Goal: Transaction & Acquisition: Purchase product/service

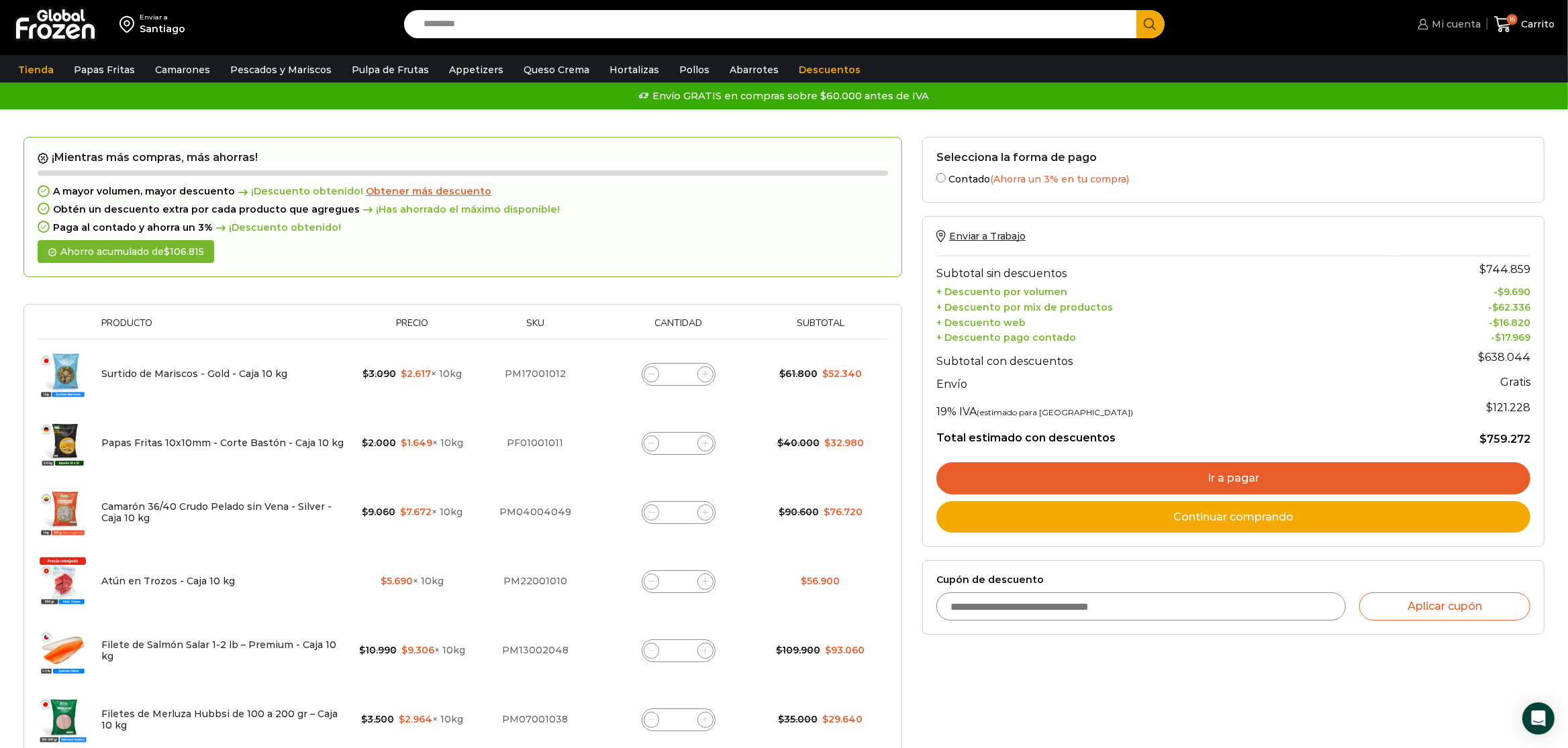
click at [1466, 19] on span "Mi cuenta" at bounding box center [1455, 24] width 53 height 14
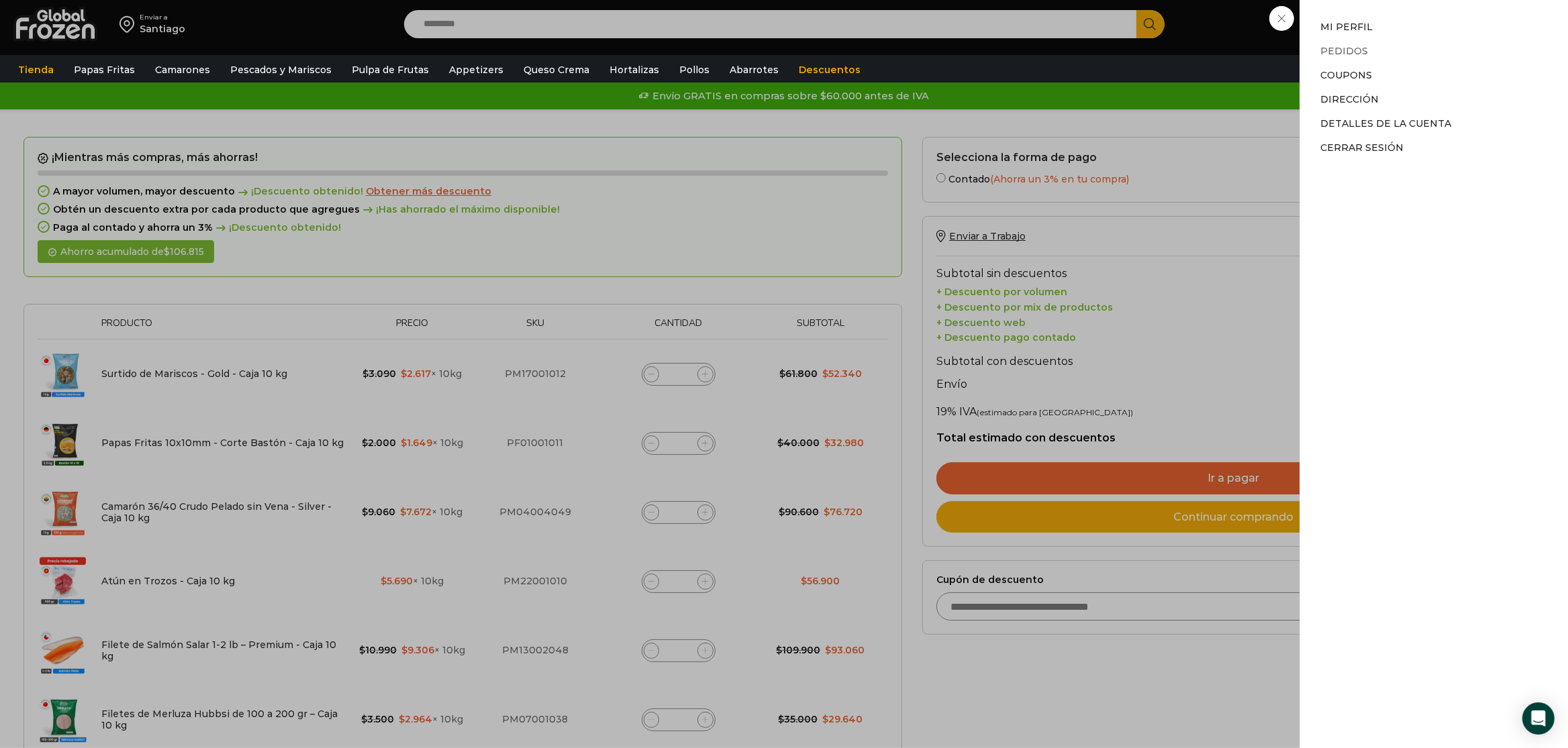
click at [1358, 53] on link "Pedidos" at bounding box center [1344, 50] width 48 height 12
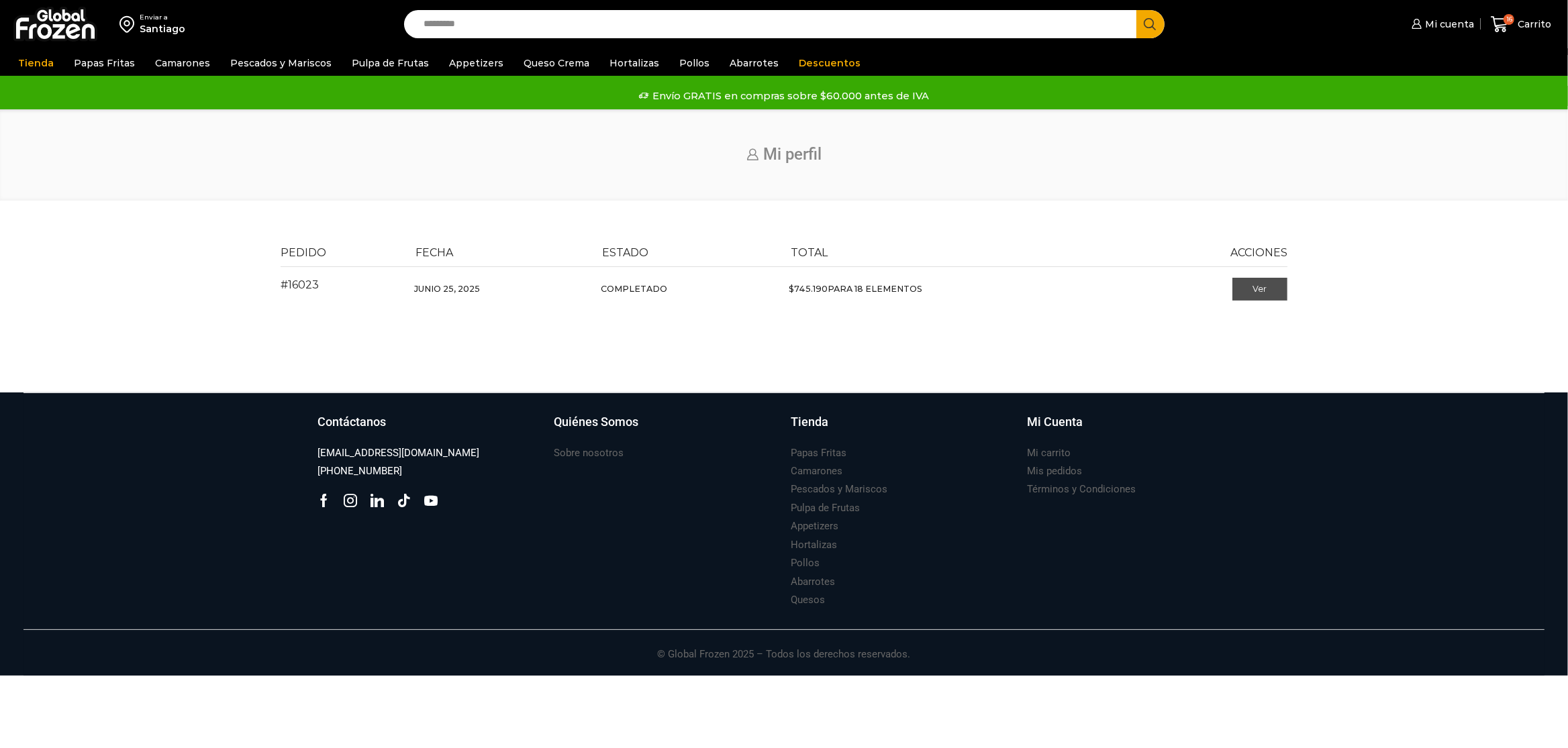
click at [1257, 292] on link "Ver" at bounding box center [1260, 289] width 56 height 23
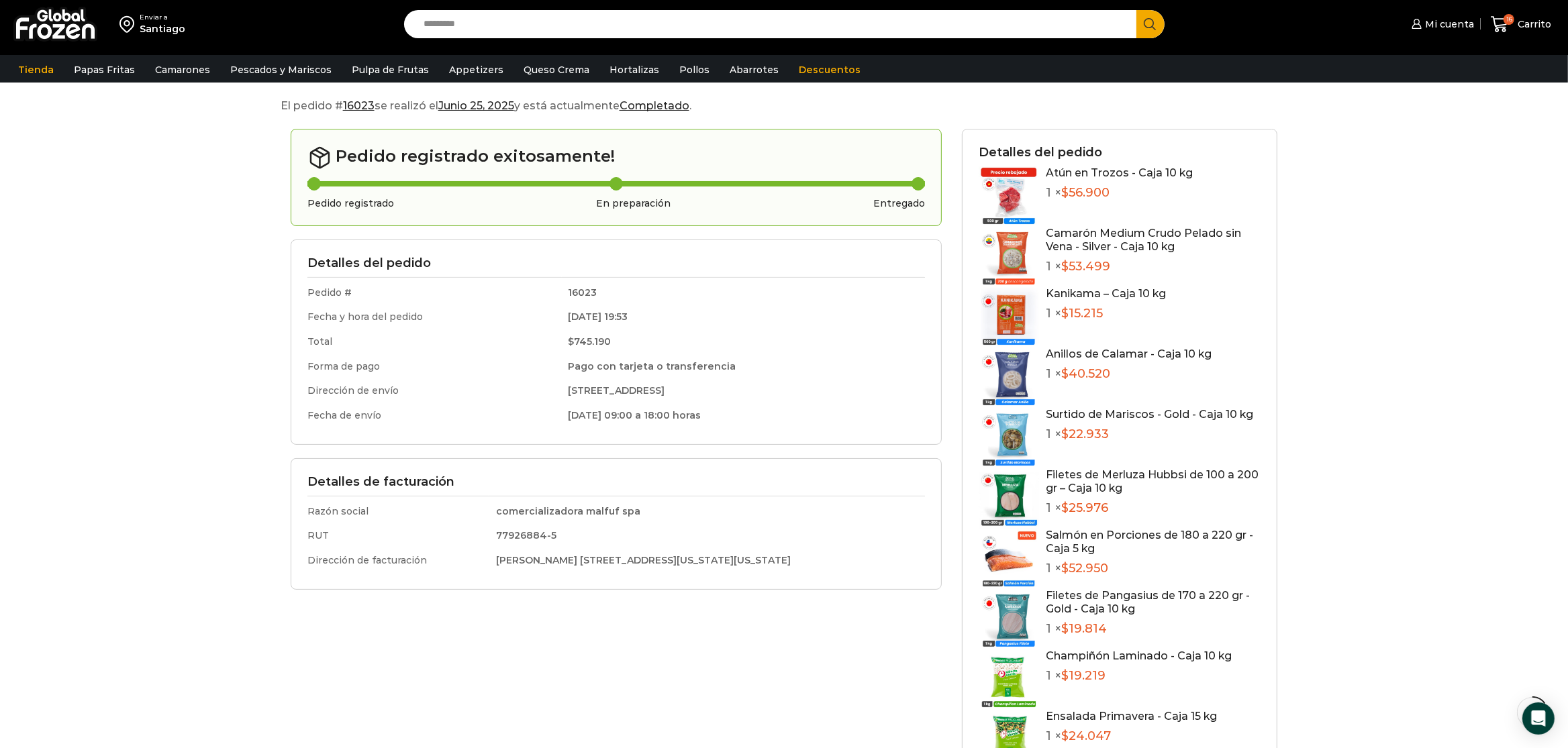
scroll to position [140, 0]
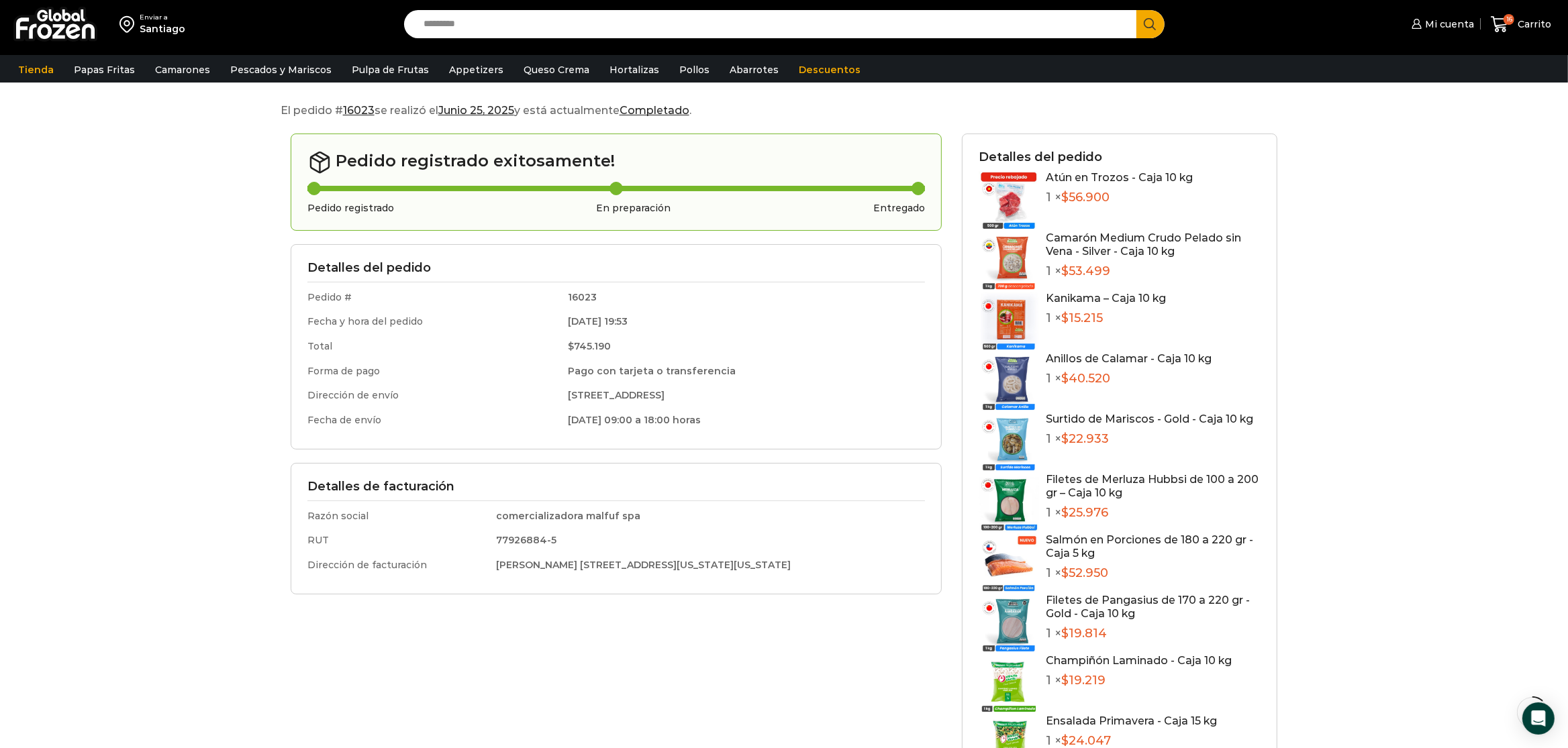
click at [1104, 250] on link "Camarón Medium Crudo Pelado sin Vena - Silver - Caja 10 kg" at bounding box center [1143, 244] width 196 height 26
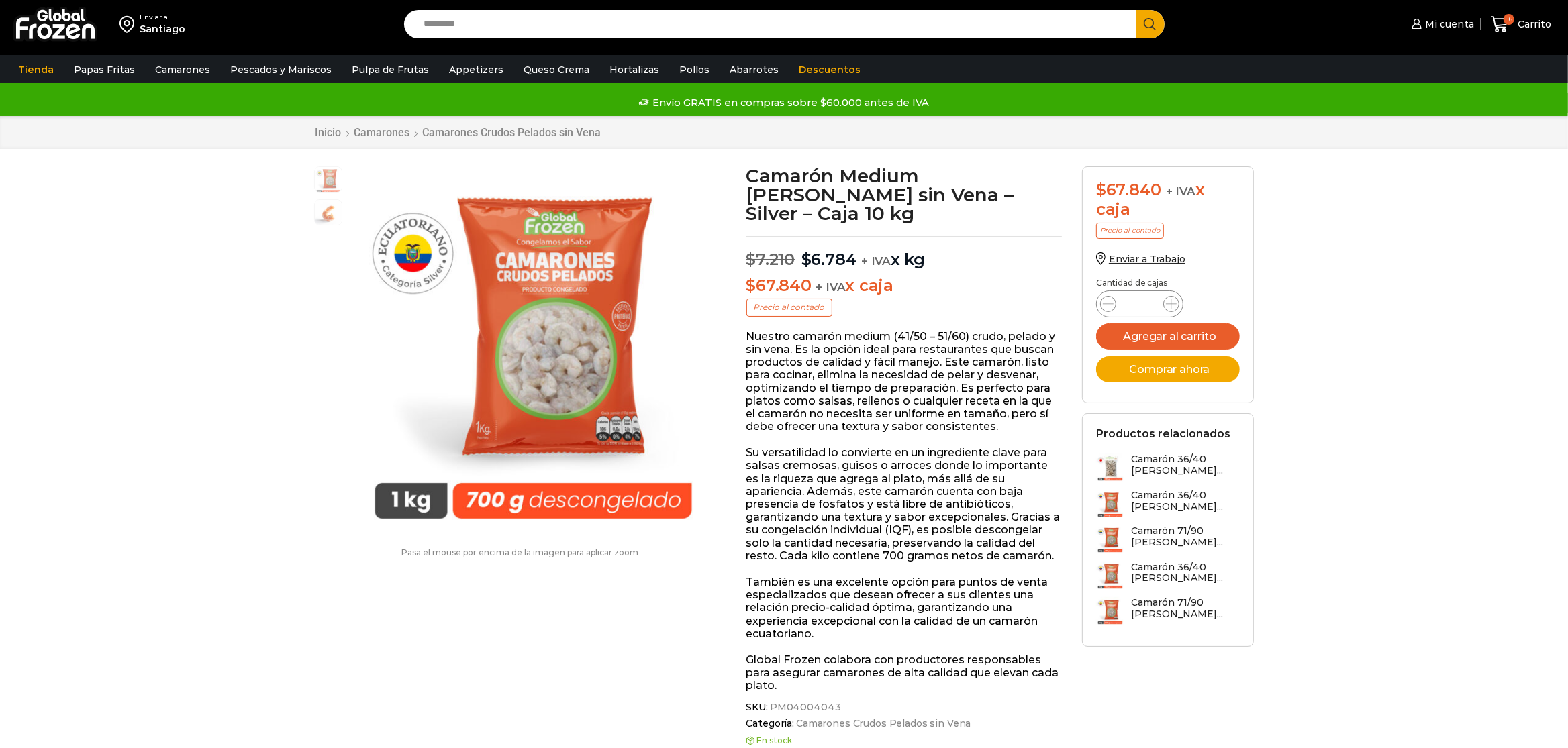
scroll to position [1, 0]
click at [1172, 338] on button "Agregar al carrito" at bounding box center [1168, 335] width 144 height 26
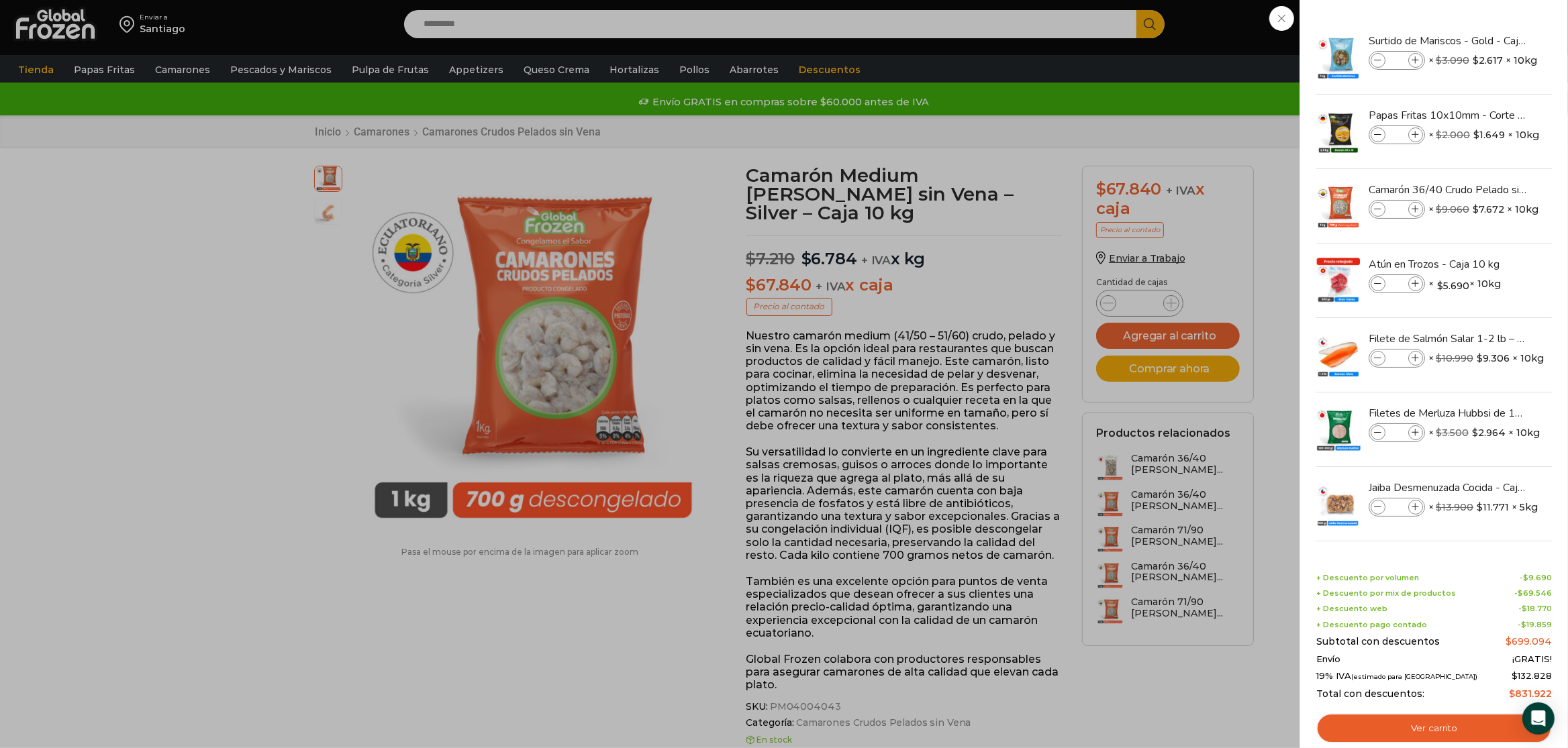
click at [1487, 20] on div "17 Carrito 17 17 Shopping Cart *" at bounding box center [1521, 24] width 67 height 31
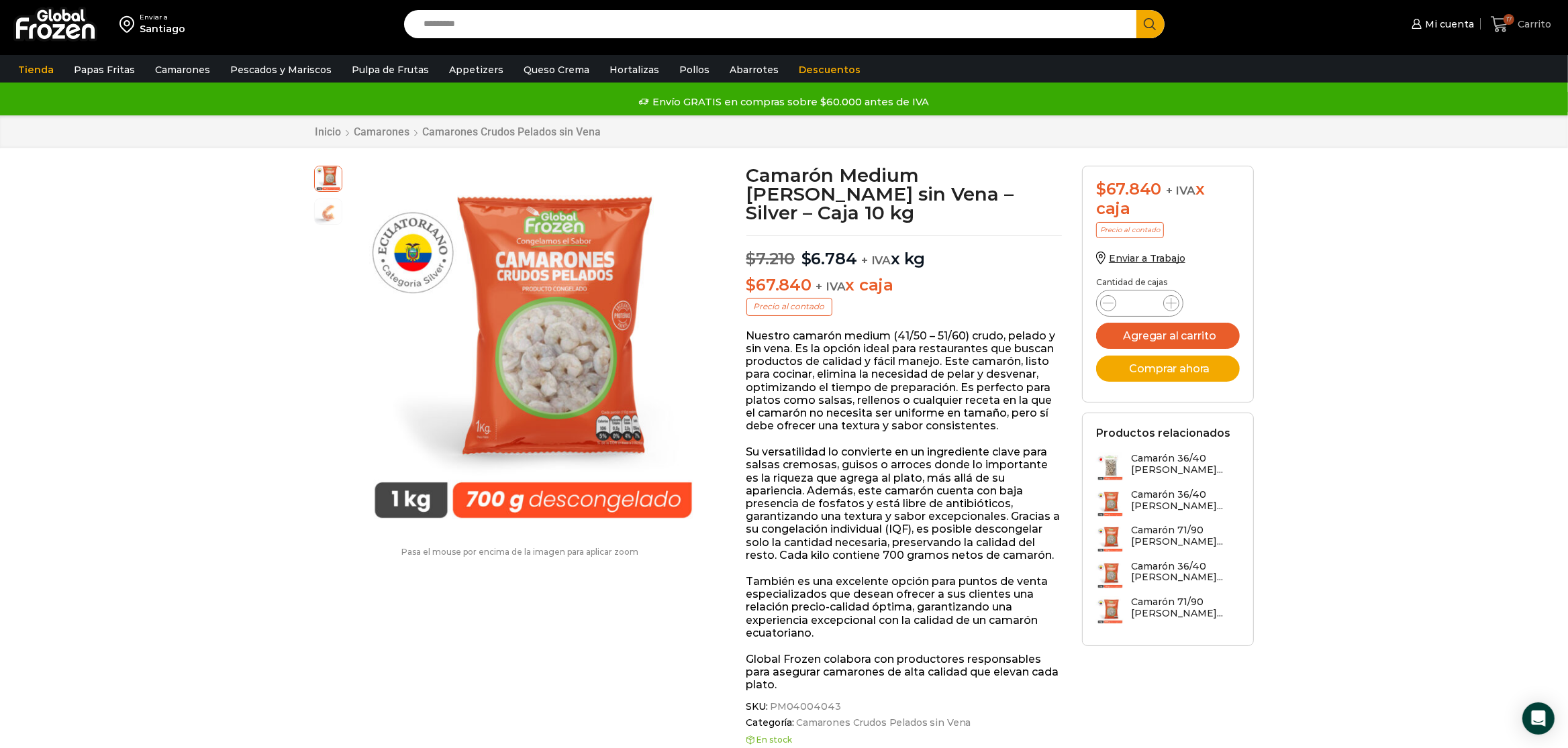
click at [1530, 14] on link "17 Carrito" at bounding box center [1521, 24] width 67 height 31
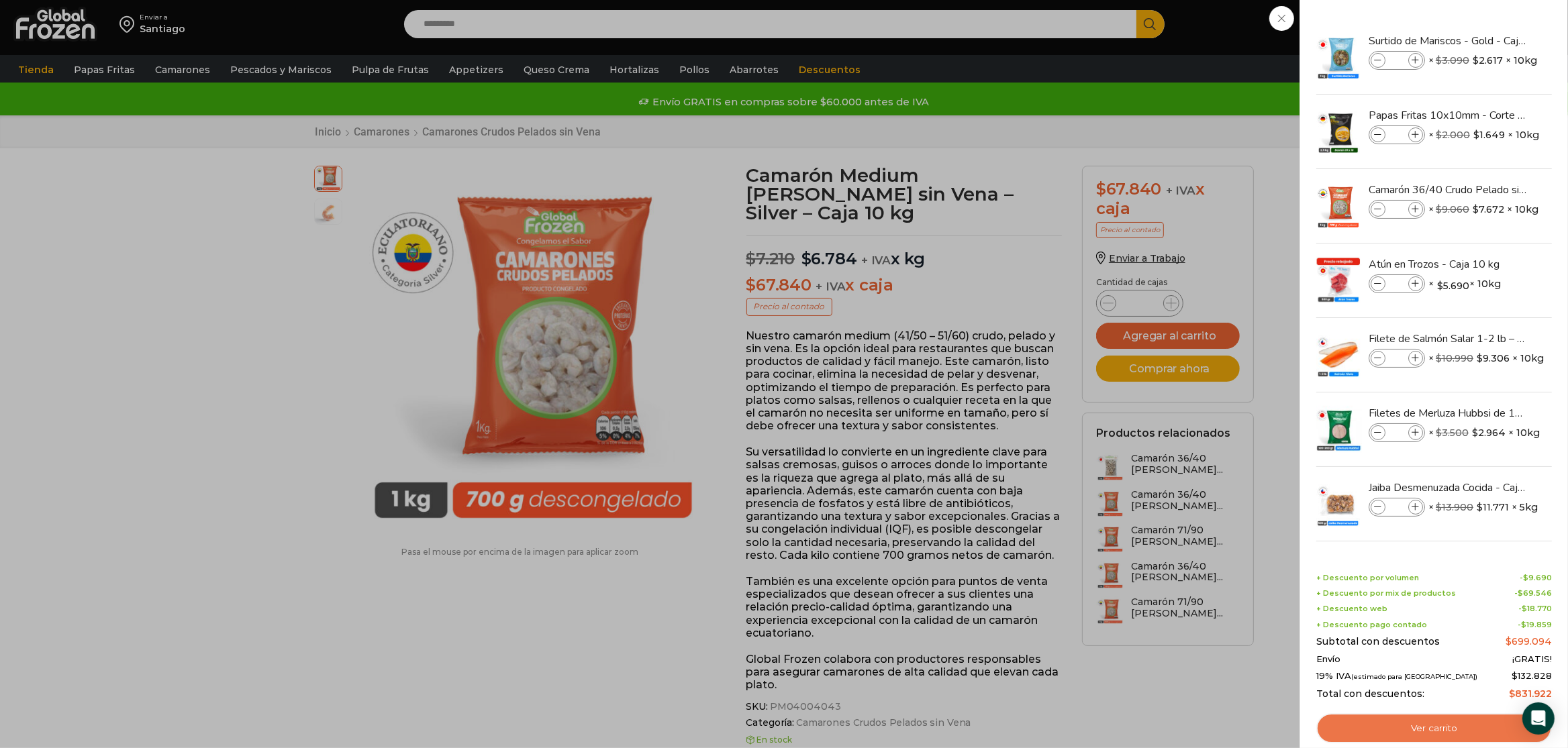
click at [1439, 716] on link "Ver carrito" at bounding box center [1434, 728] width 236 height 31
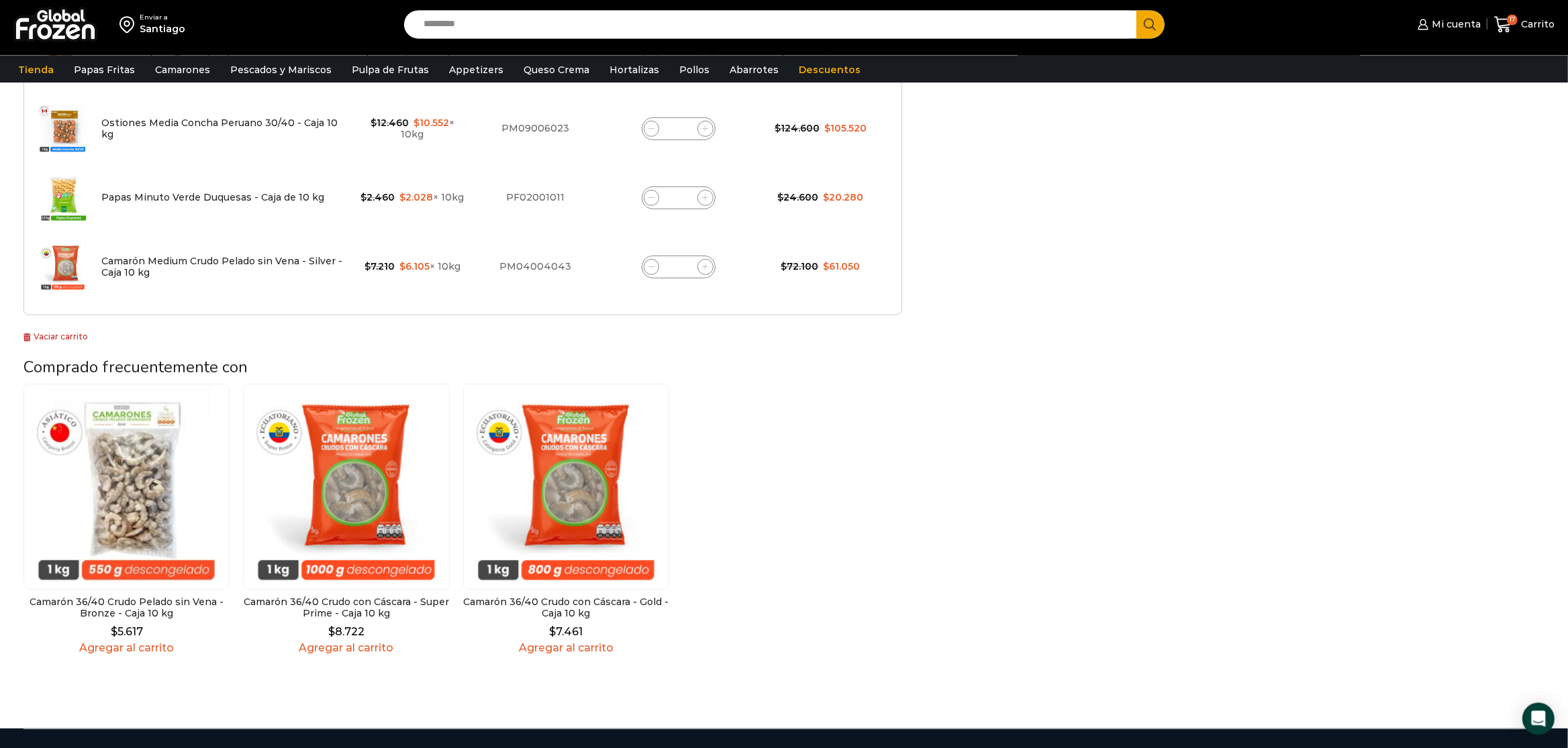
scroll to position [1056, 0]
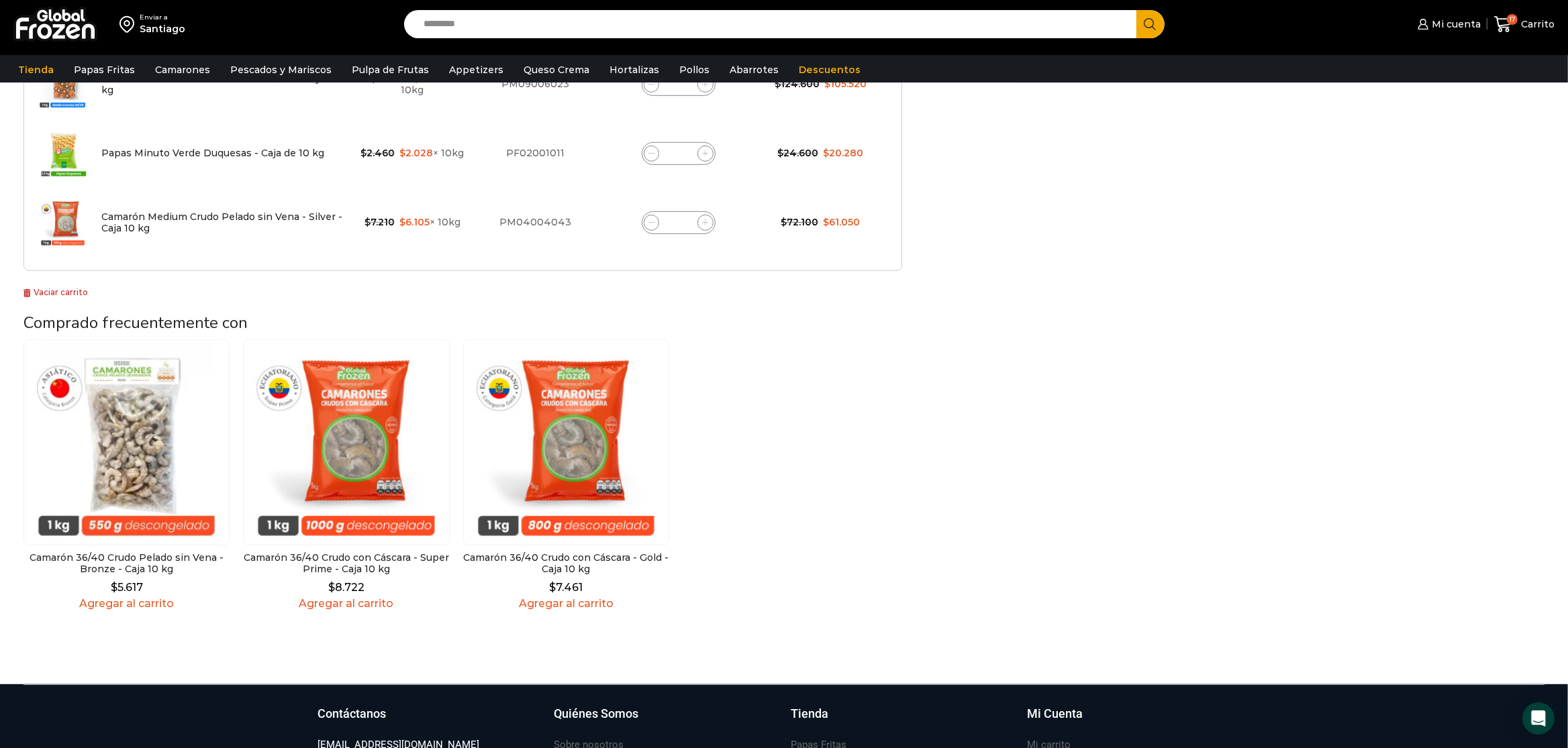
click at [158, 456] on img at bounding box center [126, 442] width 206 height 206
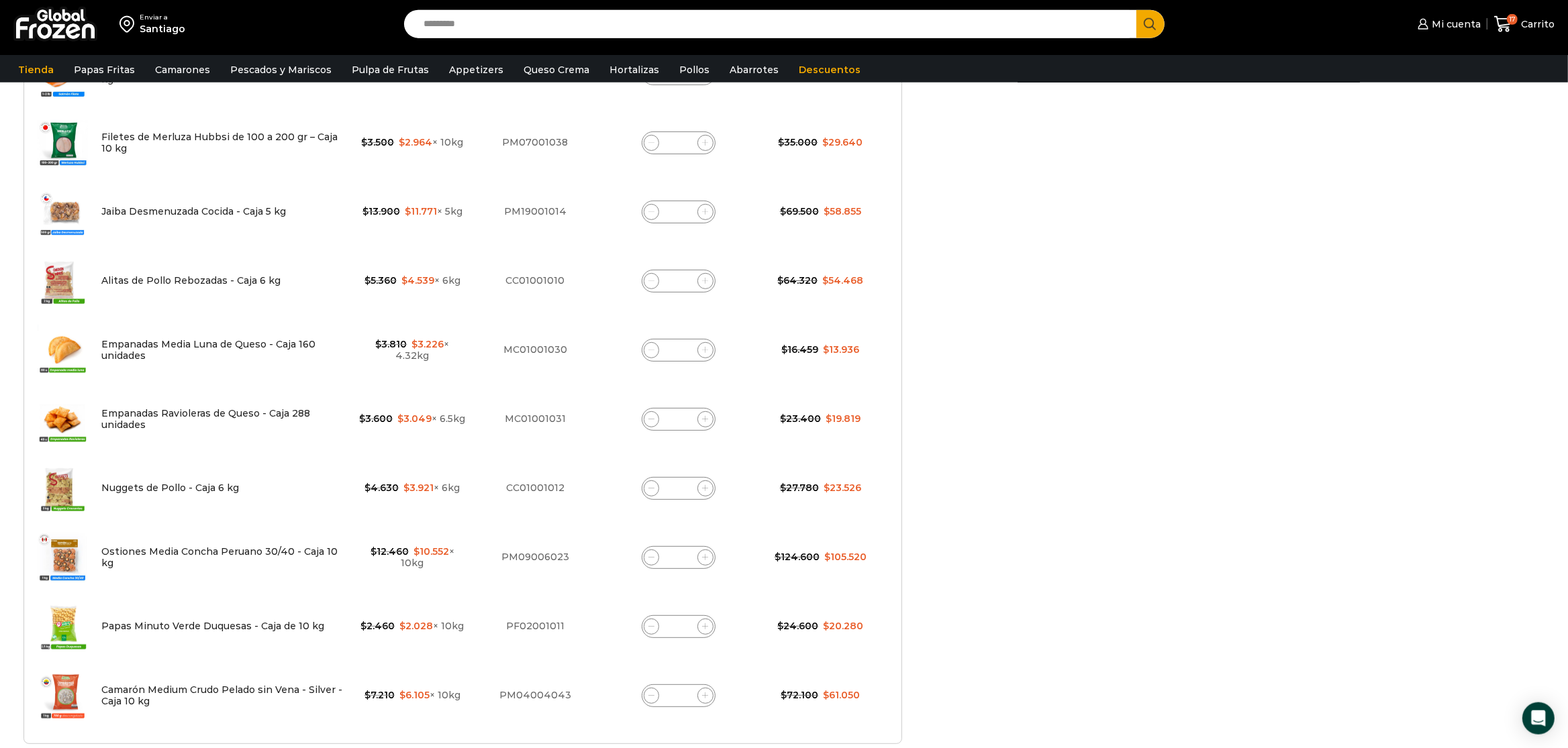
scroll to position [774, 0]
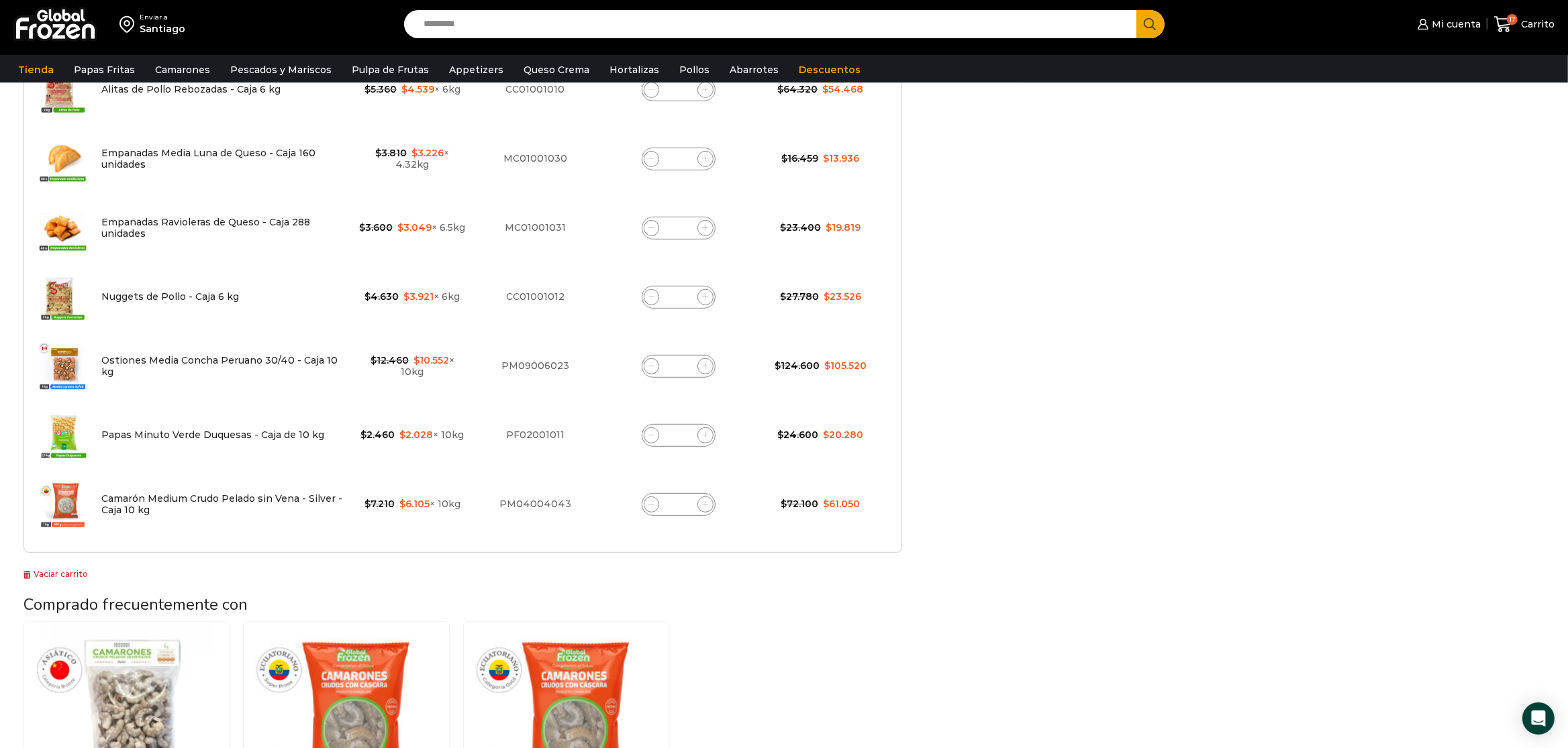
click at [649, 372] on span at bounding box center [652, 366] width 16 height 16
type input "*"
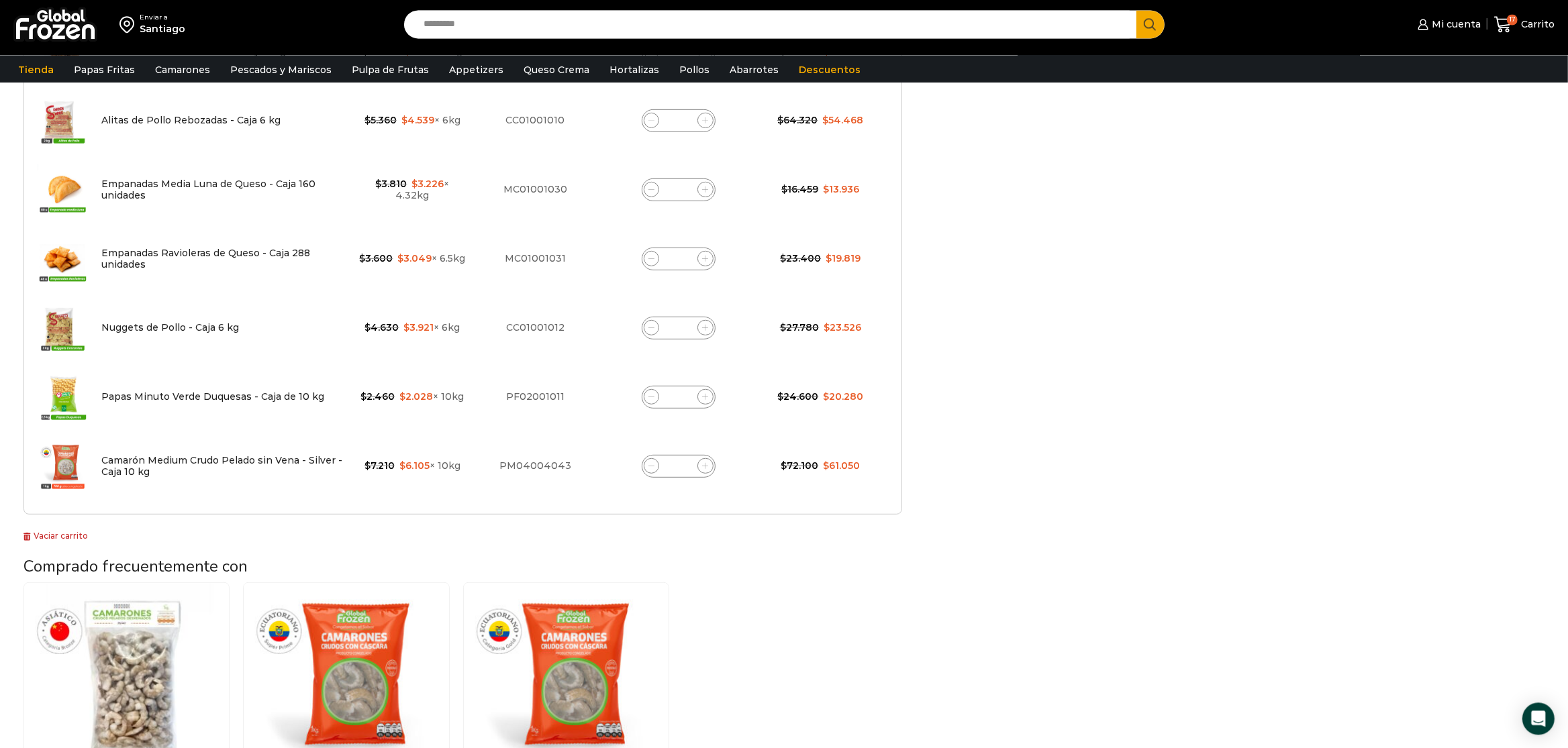
scroll to position [779, 0]
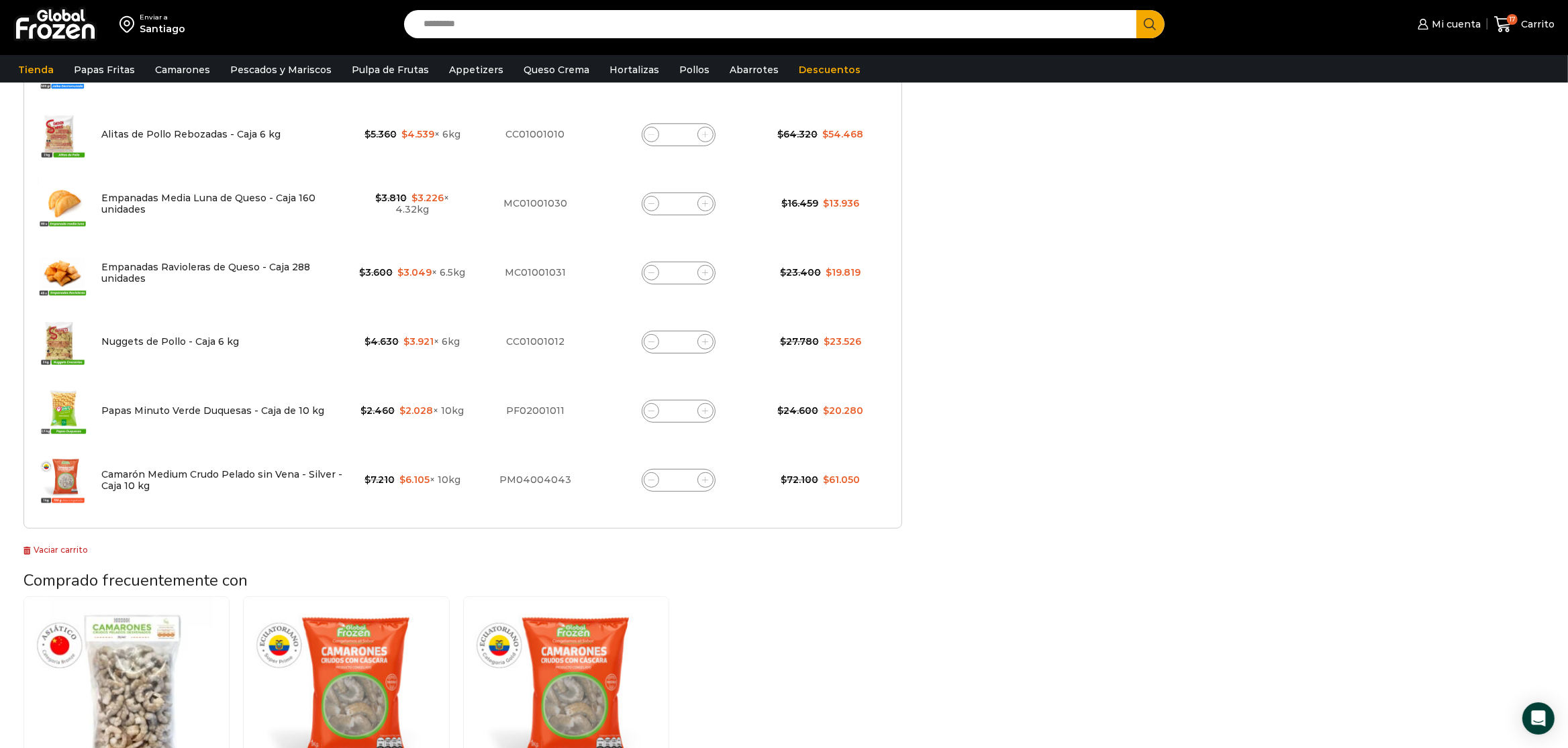
click at [648, 412] on span at bounding box center [652, 411] width 16 height 16
type input "*"
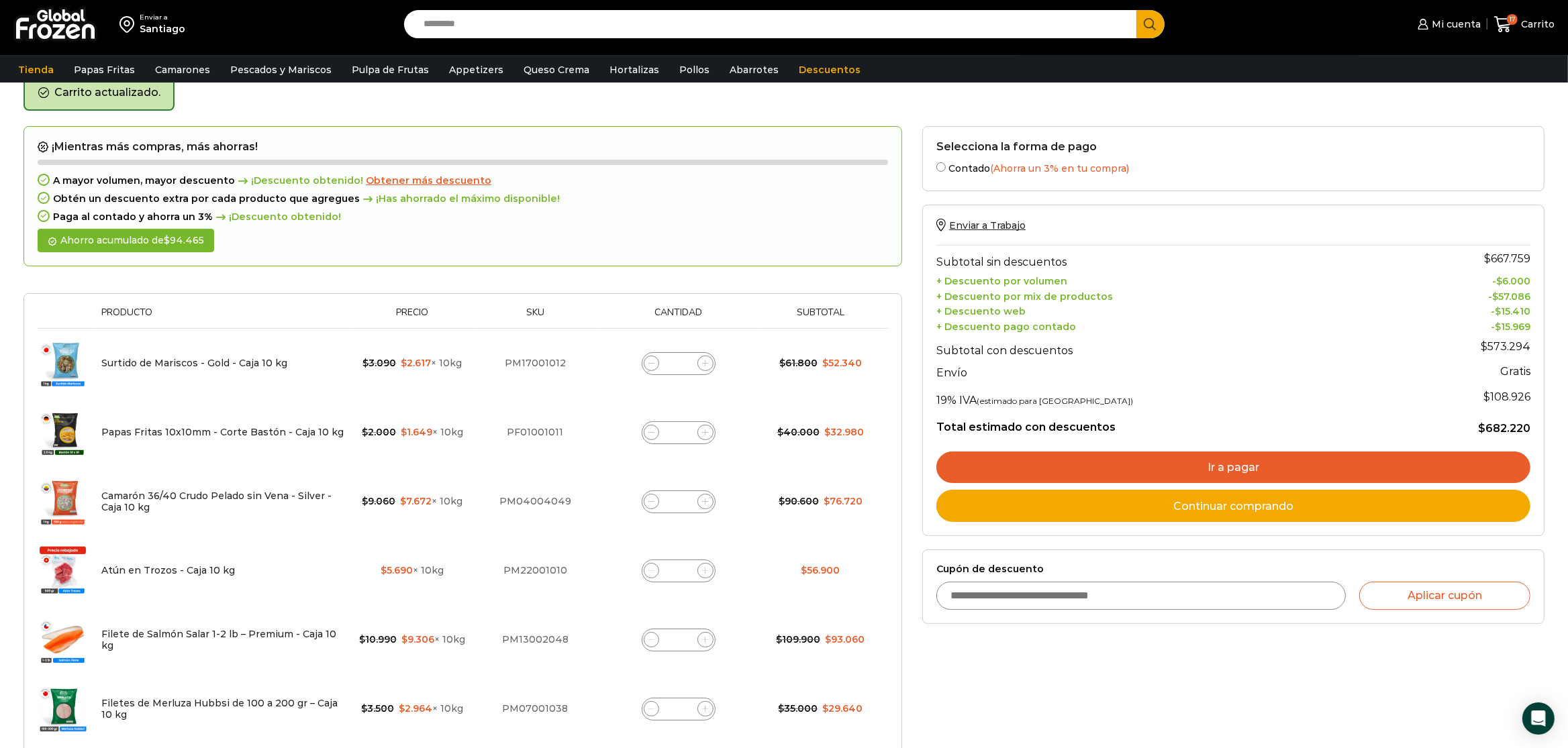
scroll to position [76, 0]
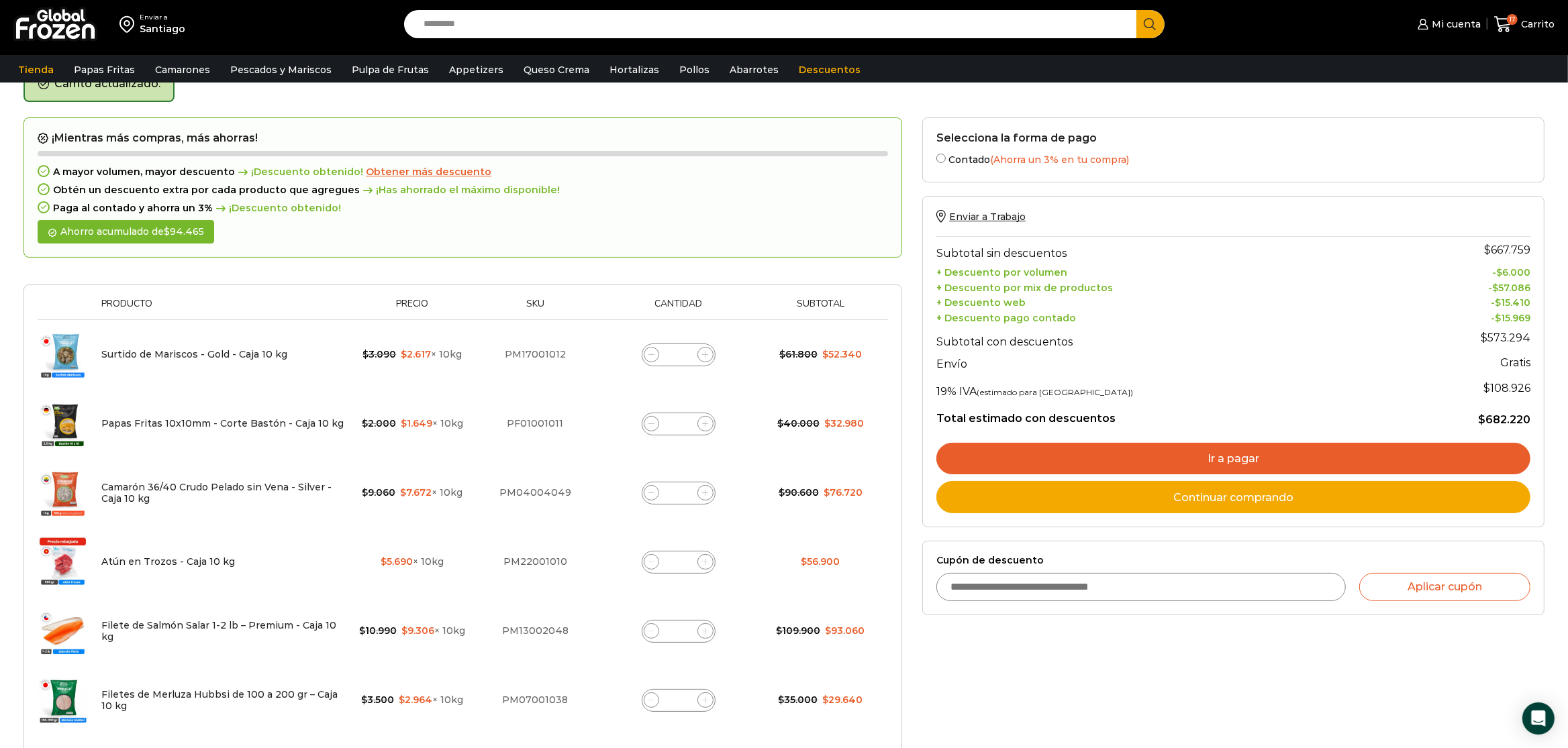
click at [653, 428] on span at bounding box center [652, 424] width 16 height 16
type input "*"
click at [1019, 576] on input "Cupón de descuento" at bounding box center [1141, 587] width 409 height 28
type input "*******"
click at [1447, 594] on button "Aplicar cupón" at bounding box center [1445, 587] width 171 height 28
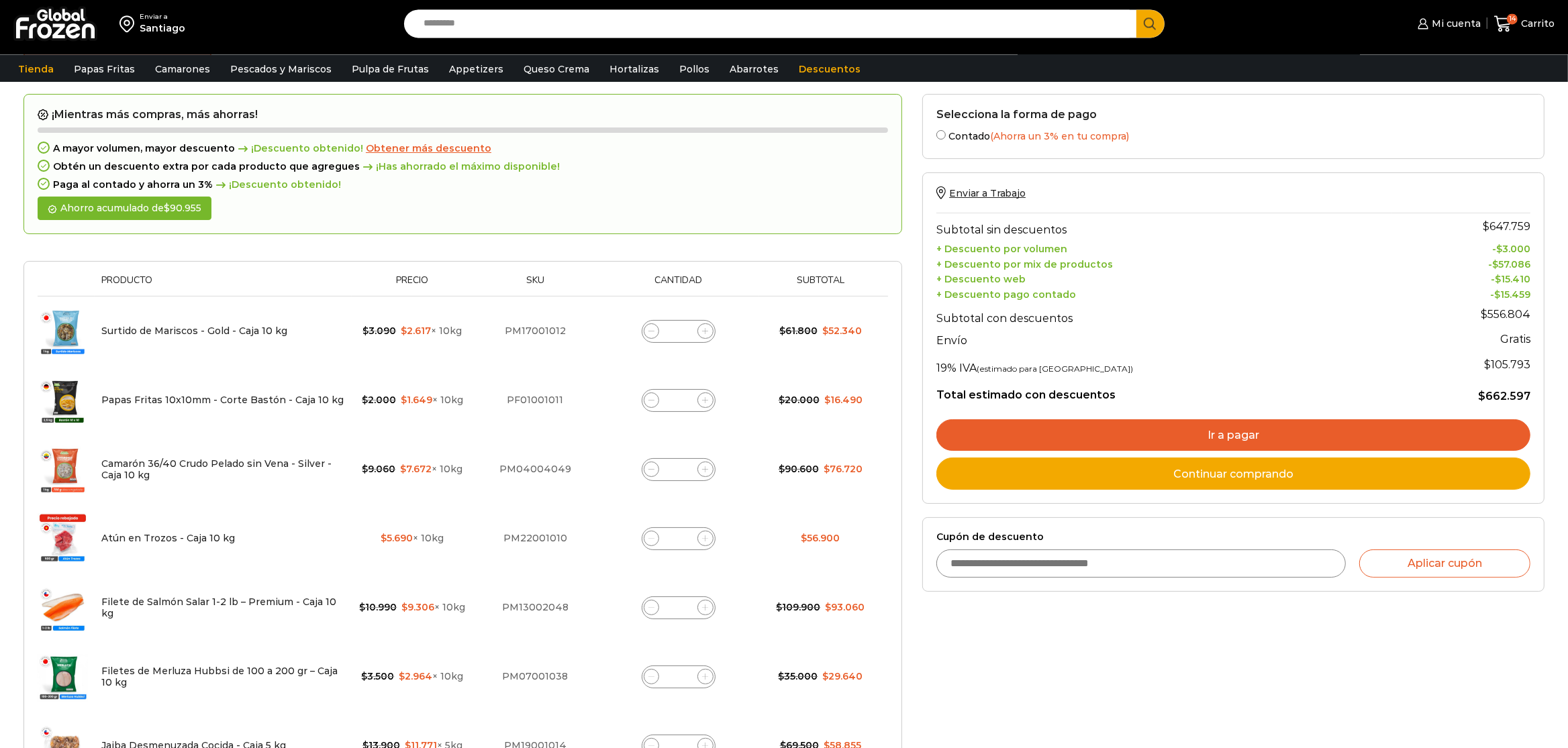
scroll to position [140, 0]
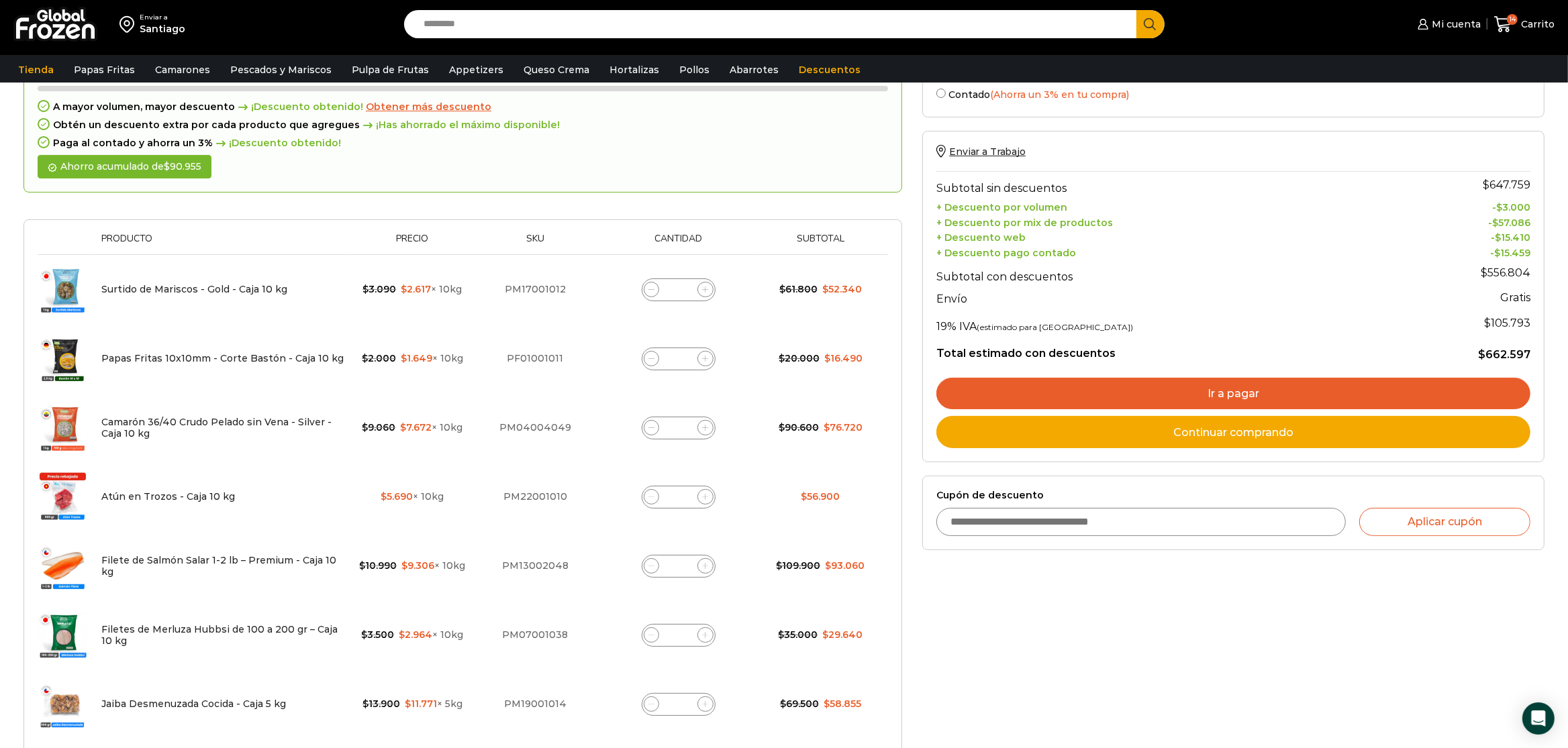
click at [1133, 529] on input "Cupón de descuento" at bounding box center [1141, 521] width 409 height 28
click at [450, 111] on span "Obtener más descuento" at bounding box center [428, 106] width 125 height 12
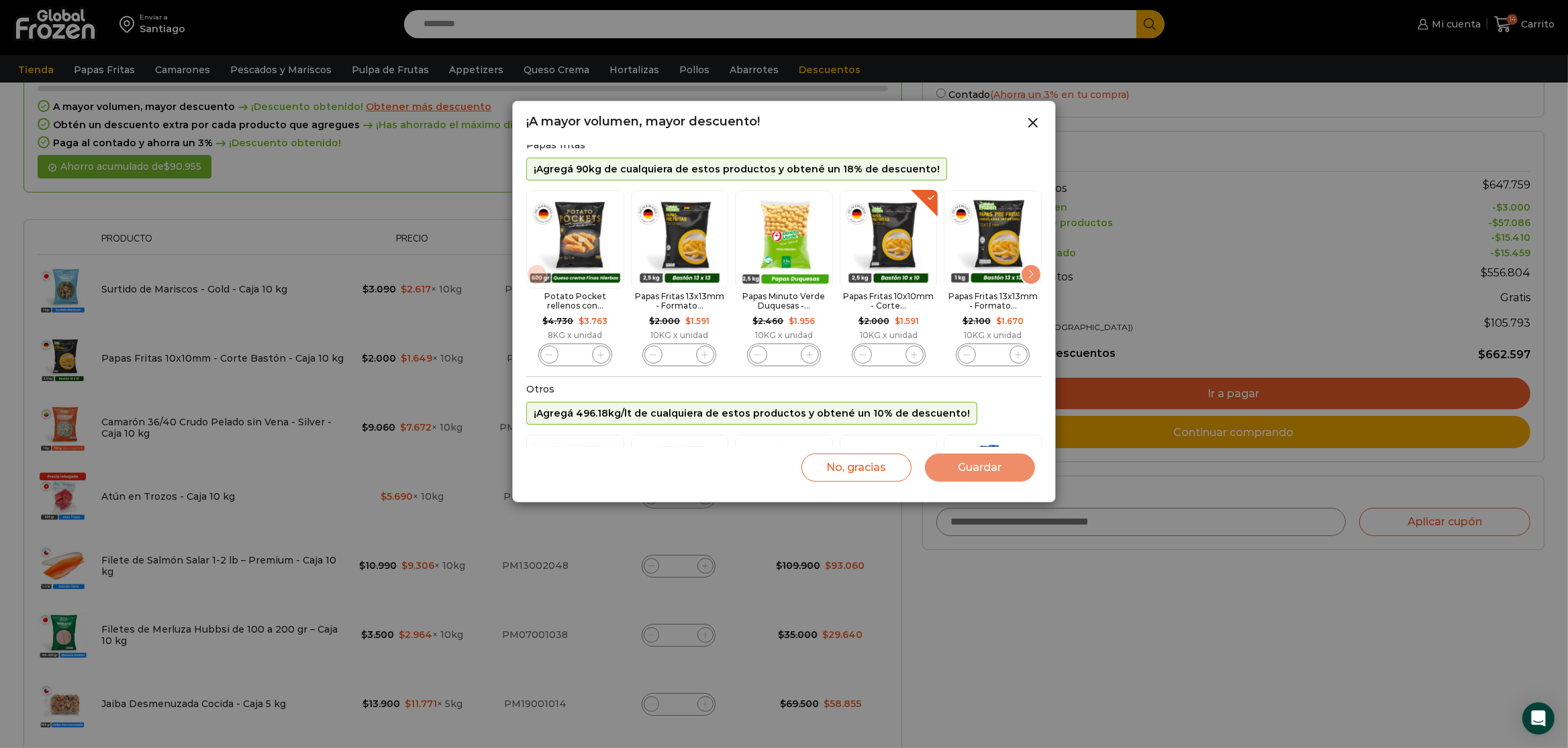
scroll to position [0, 0]
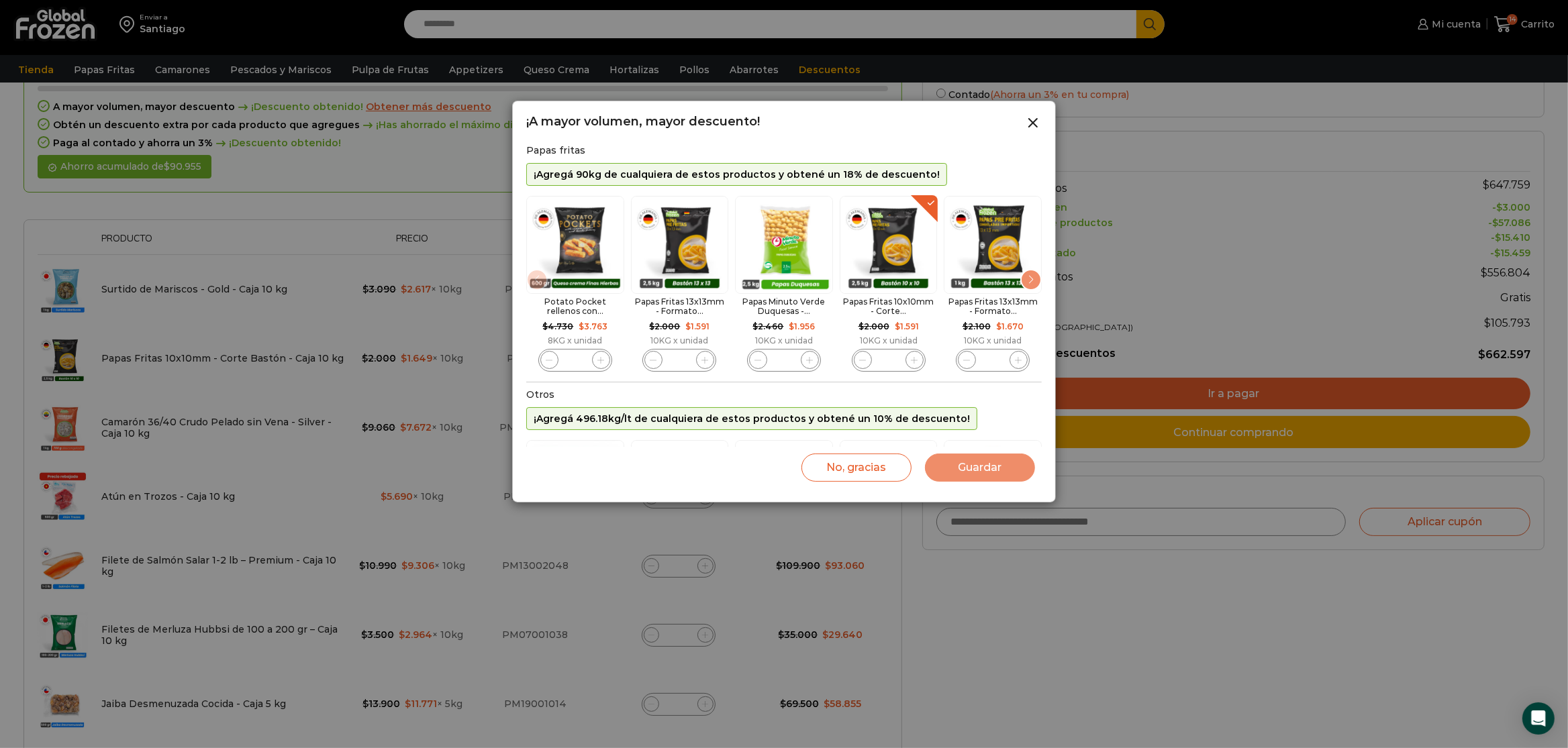
click at [1026, 287] on div "Next slide" at bounding box center [1030, 279] width 22 height 22
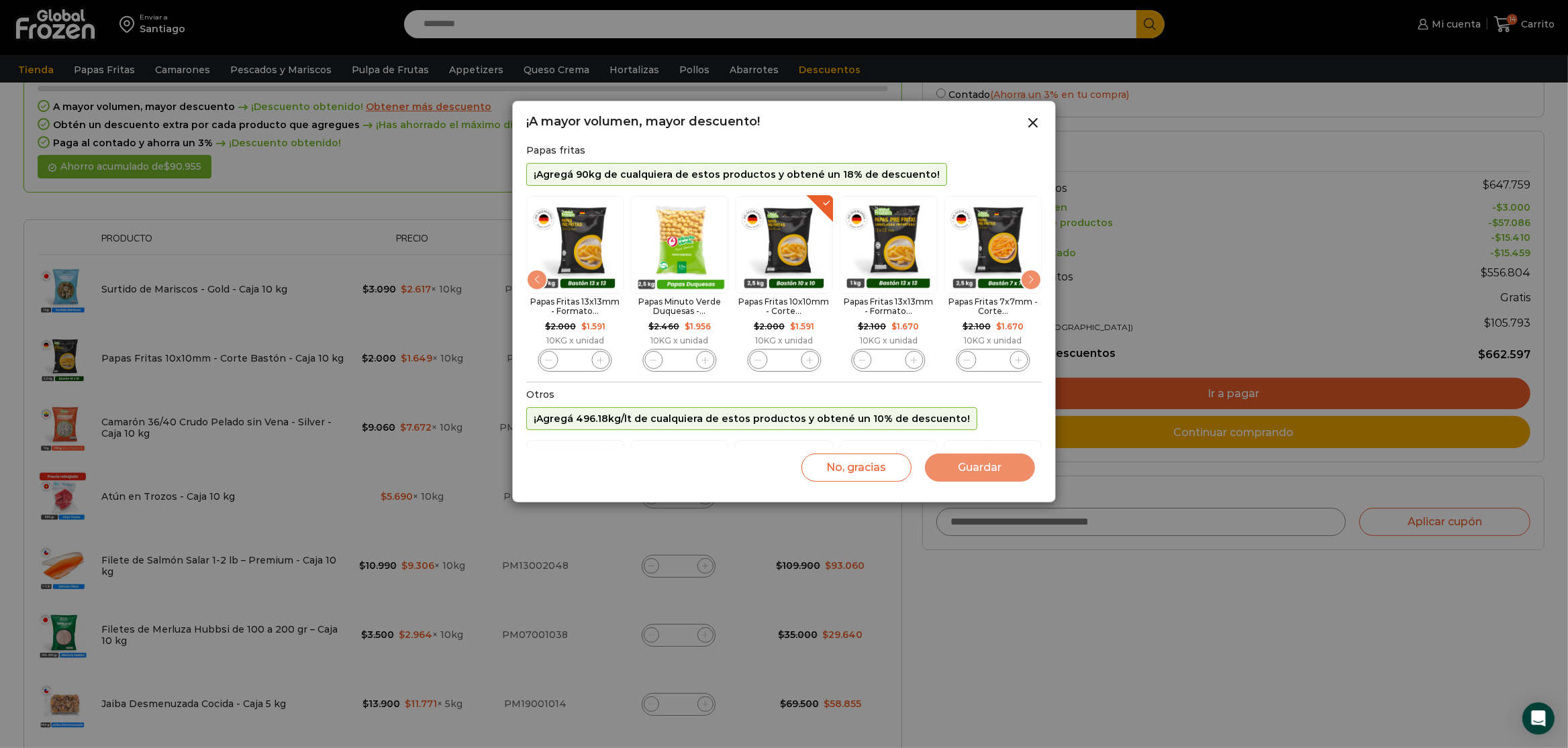
click at [1027, 286] on div "Next slide" at bounding box center [1030, 279] width 22 height 22
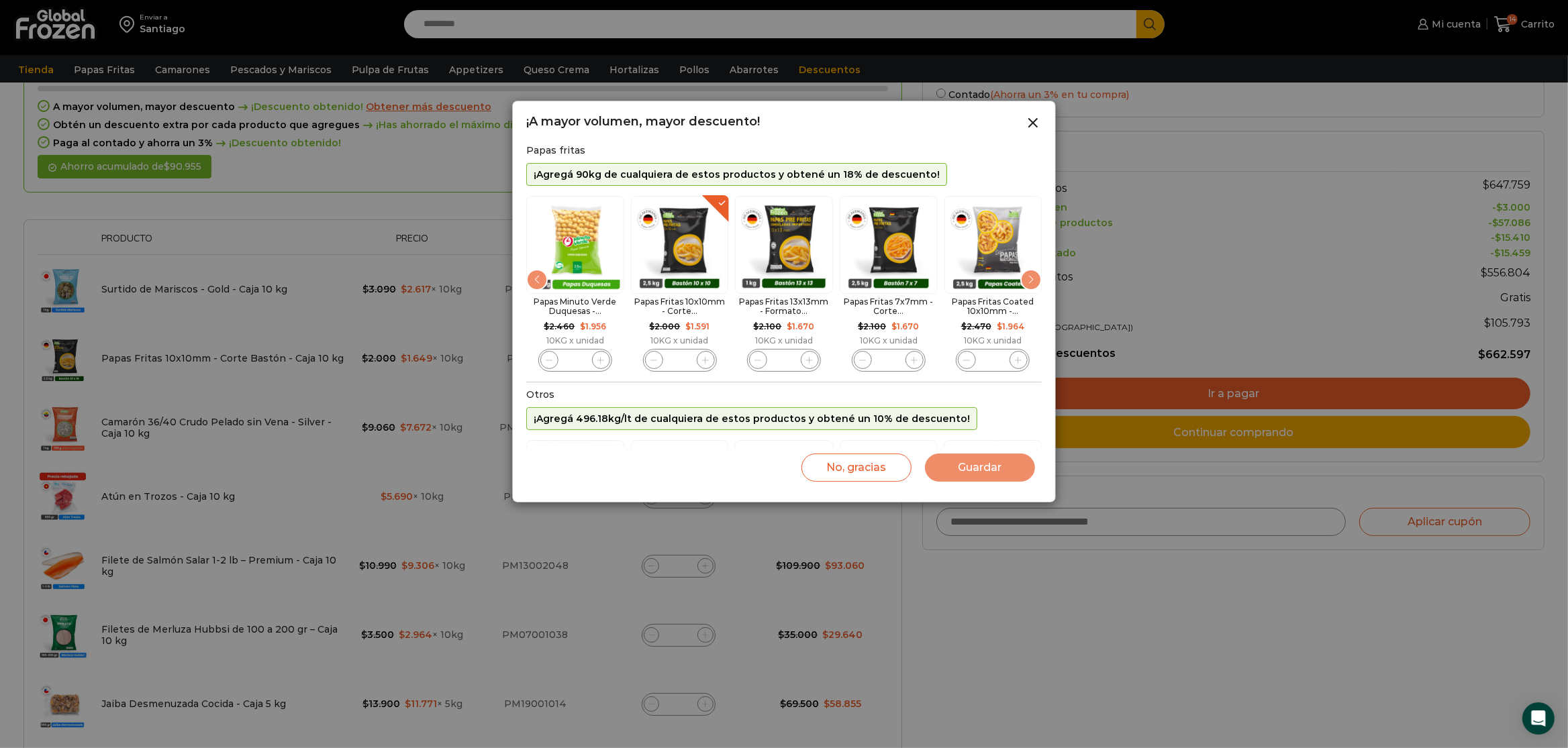
click at [1027, 286] on div "Next slide" at bounding box center [1030, 279] width 22 height 22
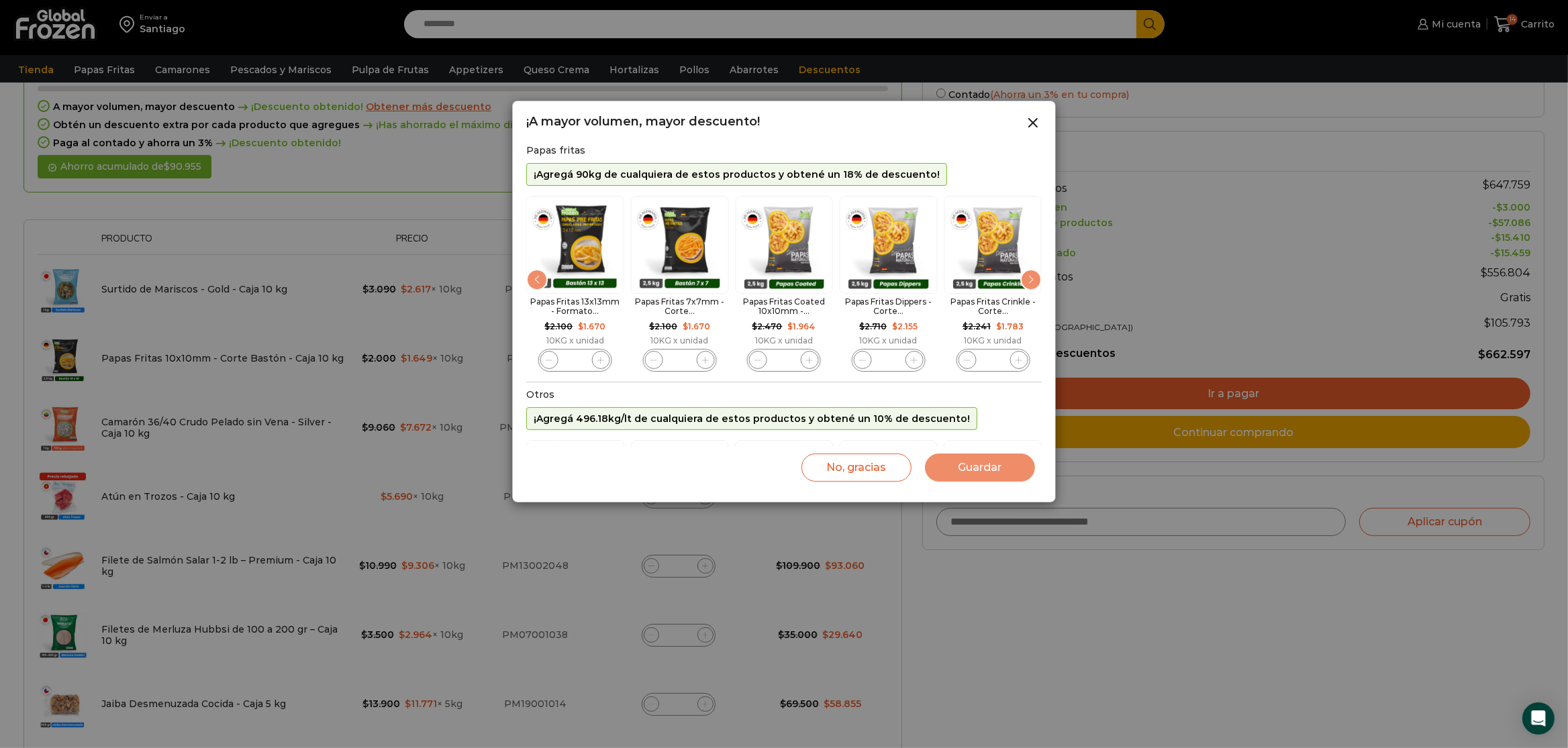
click at [1027, 286] on div "Next slide" at bounding box center [1030, 279] width 22 height 22
click at [1027, 286] on img "10 / 10" at bounding box center [992, 244] width 98 height 98
click at [529, 286] on div "Previous slide" at bounding box center [537, 279] width 22 height 22
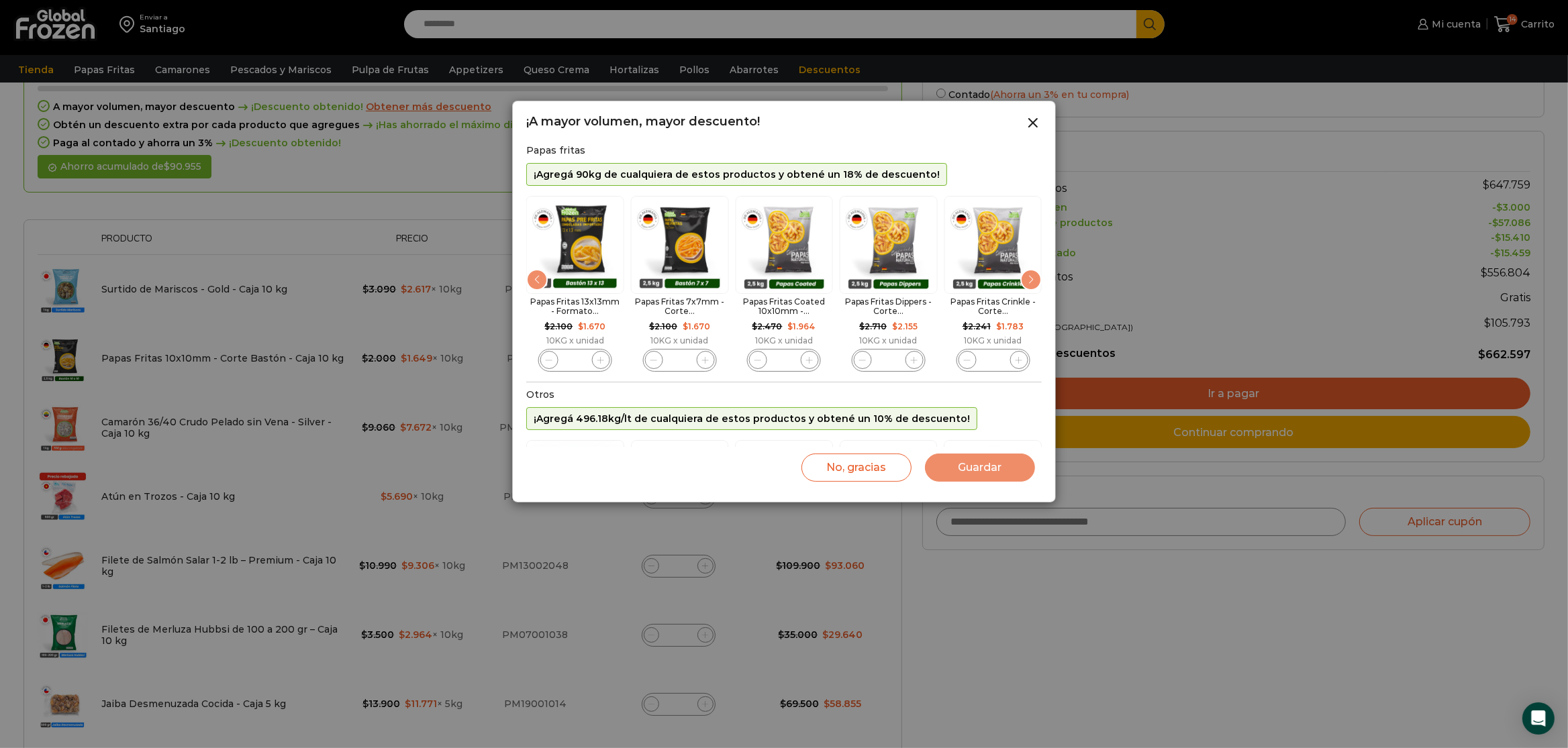
click at [529, 286] on div "Previous slide" at bounding box center [537, 279] width 22 height 22
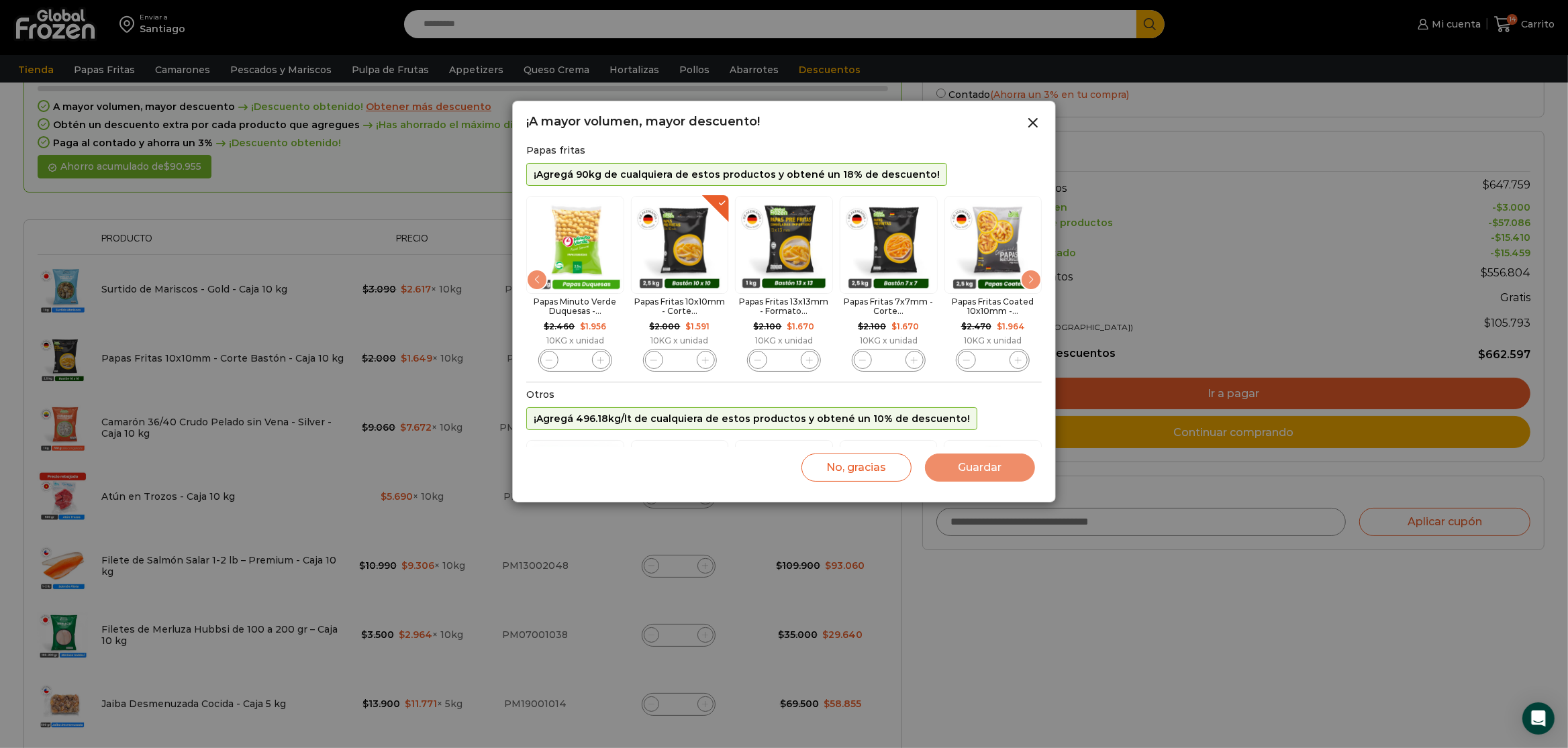
click at [529, 286] on div "Previous slide" at bounding box center [537, 279] width 22 height 22
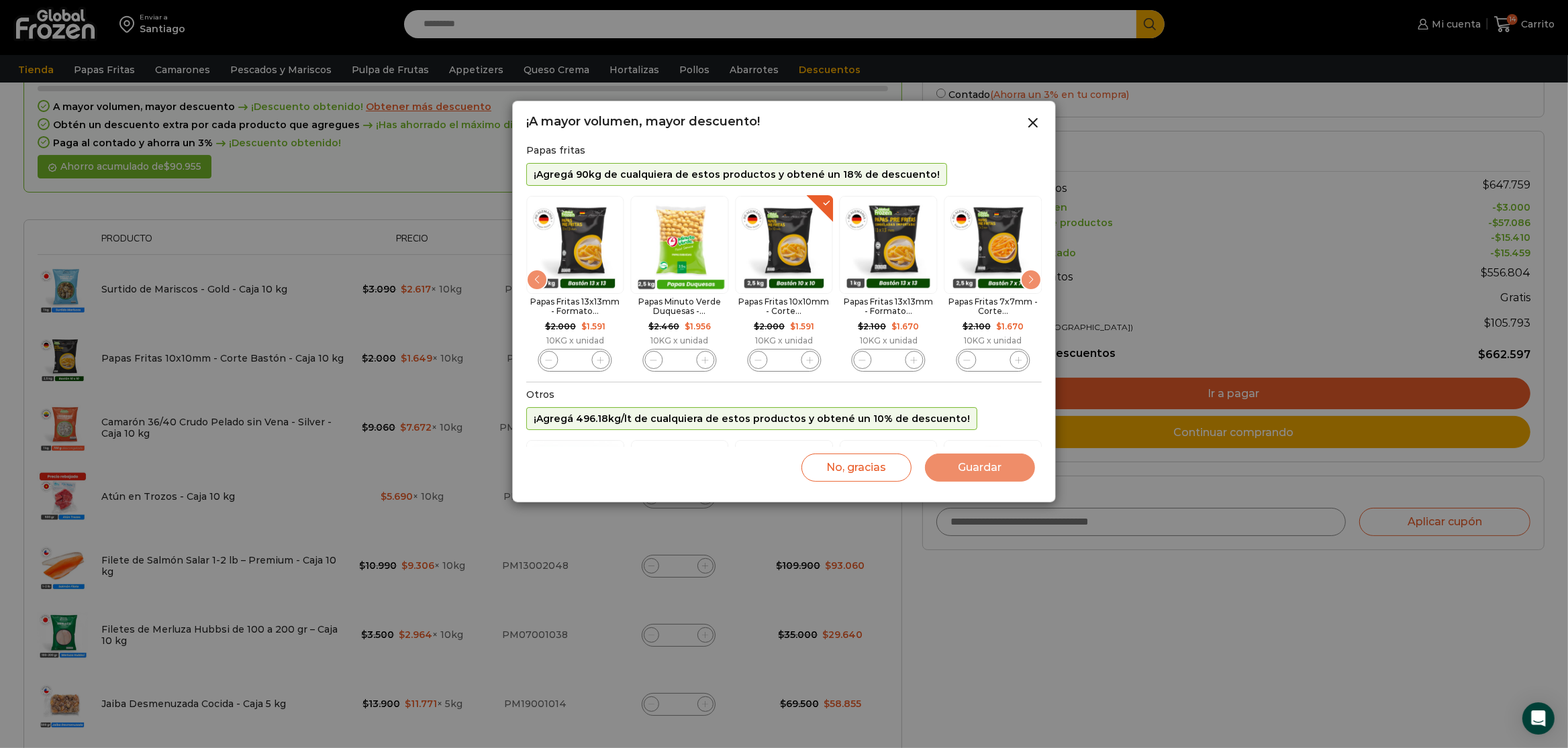
click at [529, 286] on div "Previous slide" at bounding box center [537, 279] width 22 height 22
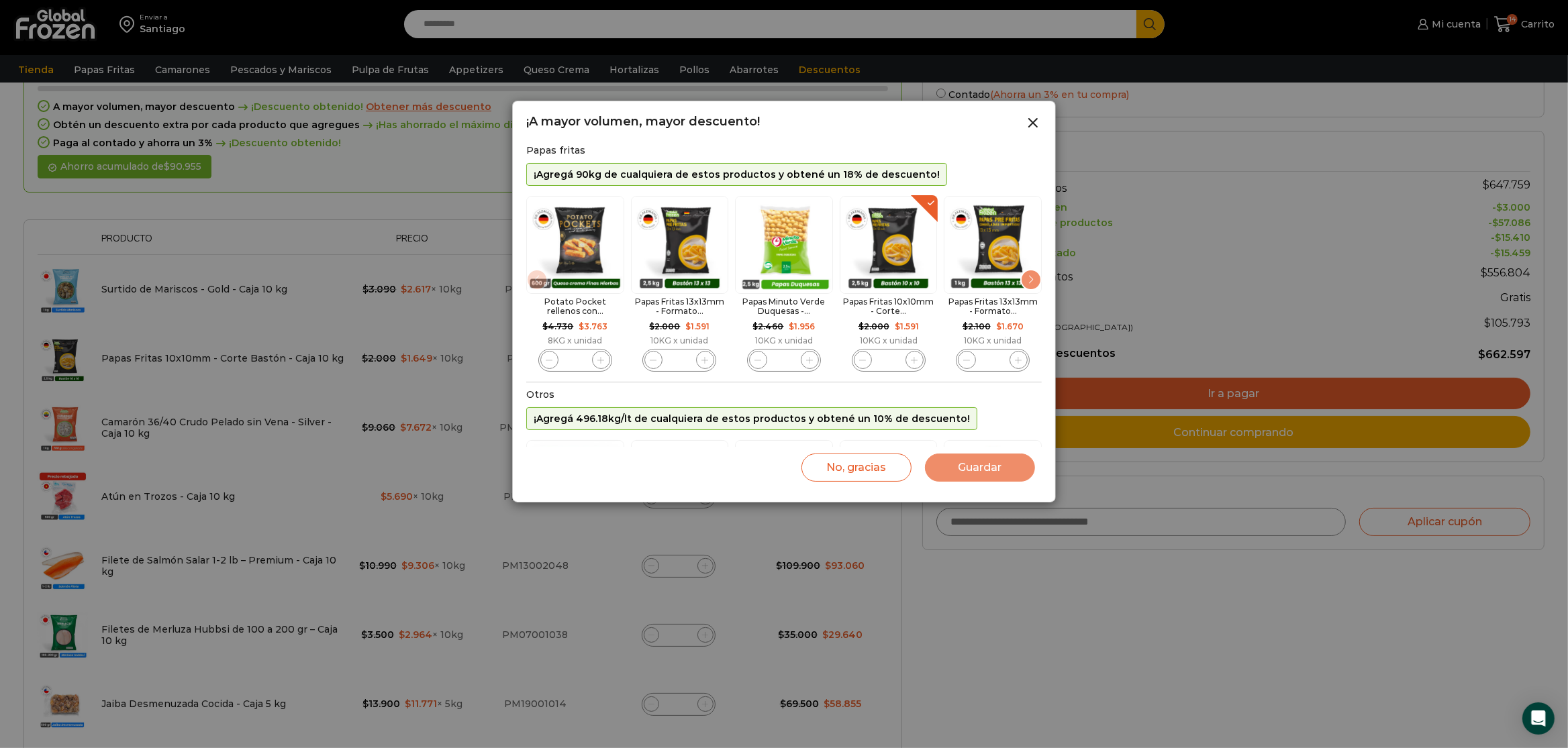
click at [529, 286] on img "1 / 10" at bounding box center [575, 244] width 98 height 98
click at [704, 362] on icon "2 / 10" at bounding box center [703, 360] width 7 height 7
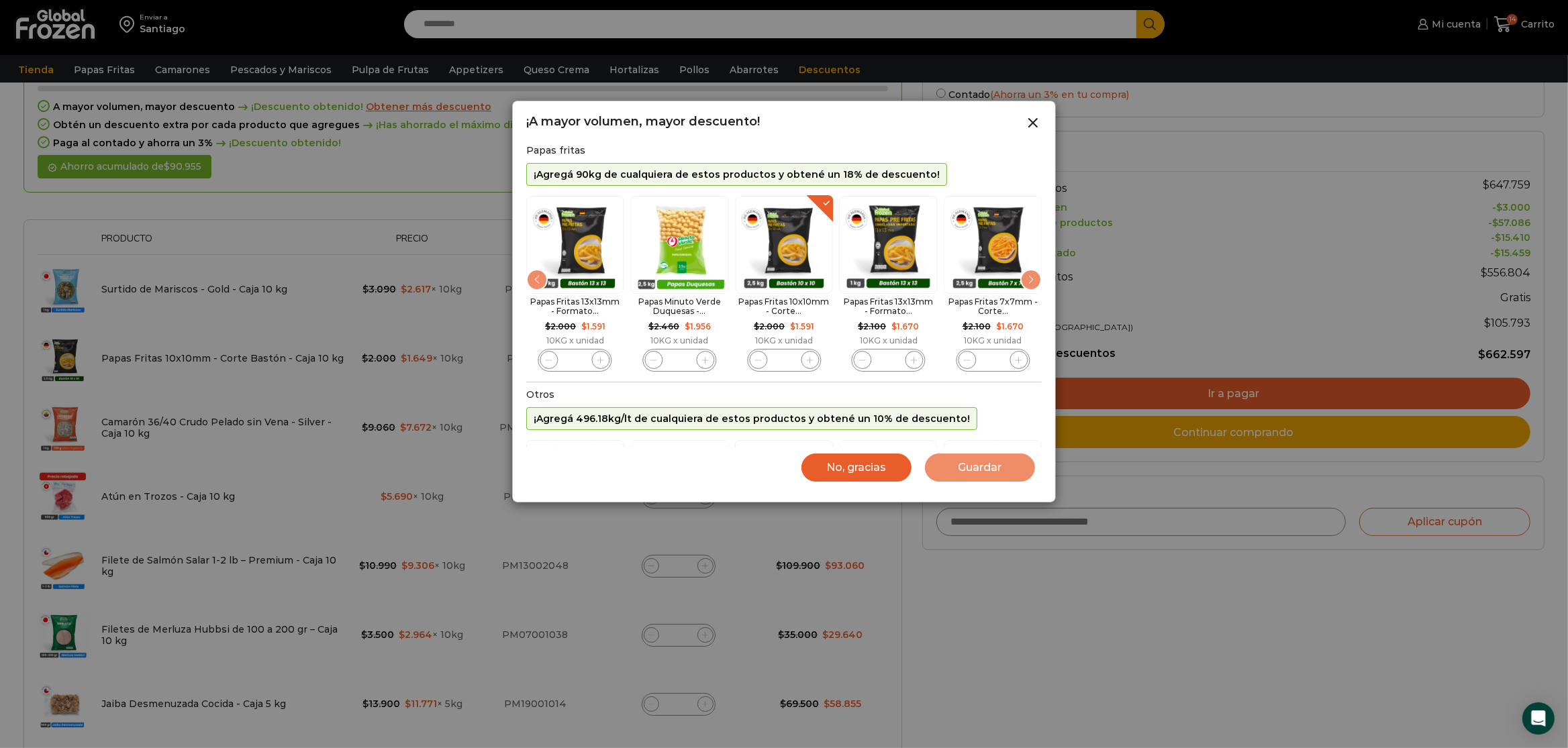
click at [855, 456] on button "No, gracias" at bounding box center [856, 467] width 110 height 28
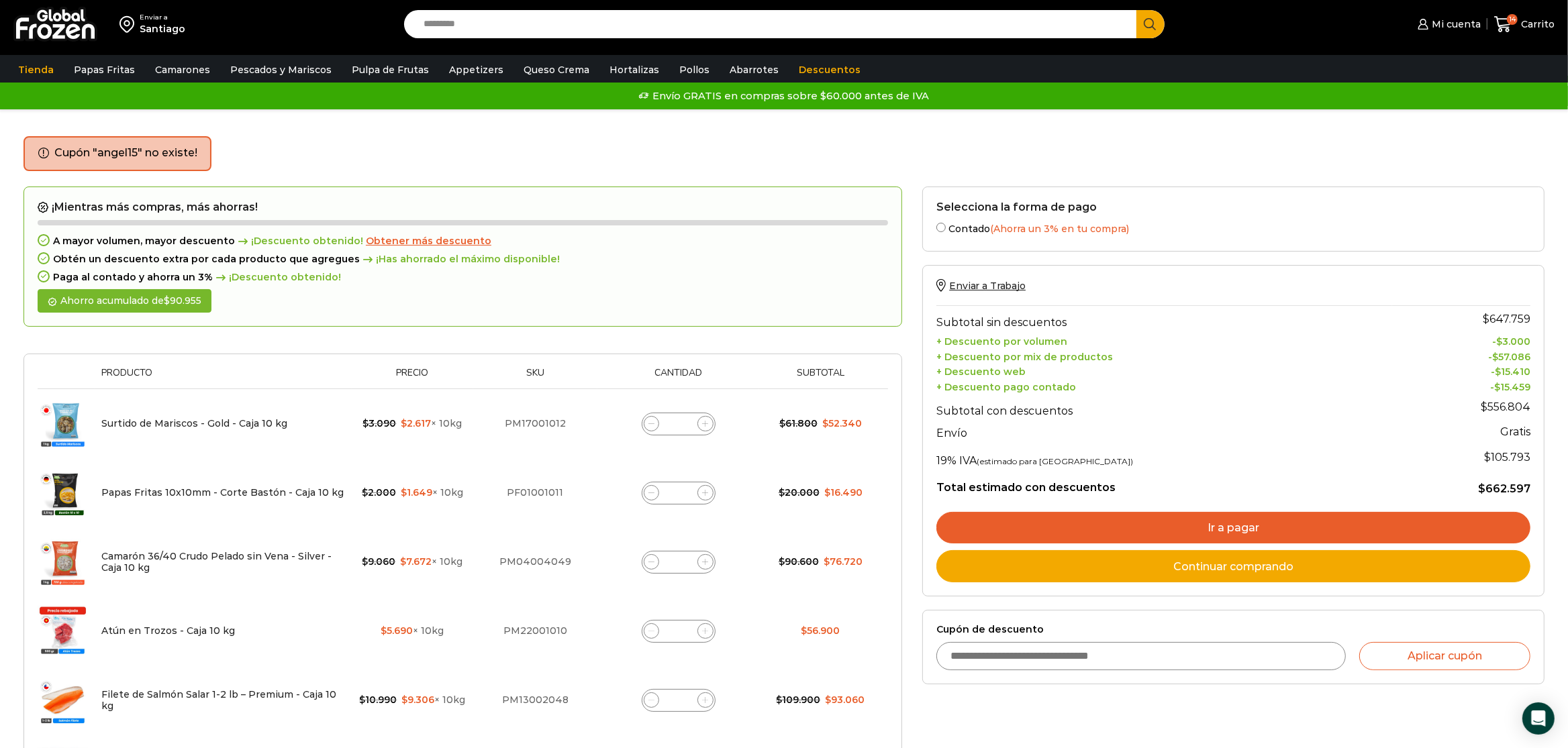
click at [1034, 657] on input "Cupón de descuento" at bounding box center [1141, 655] width 409 height 28
type input "*******"
click at [1360, 642] on button "Aplicar cupón" at bounding box center [1445, 655] width 171 height 28
click at [1272, 654] on input "Cupón de descuento" at bounding box center [1141, 655] width 409 height 28
type input "******"
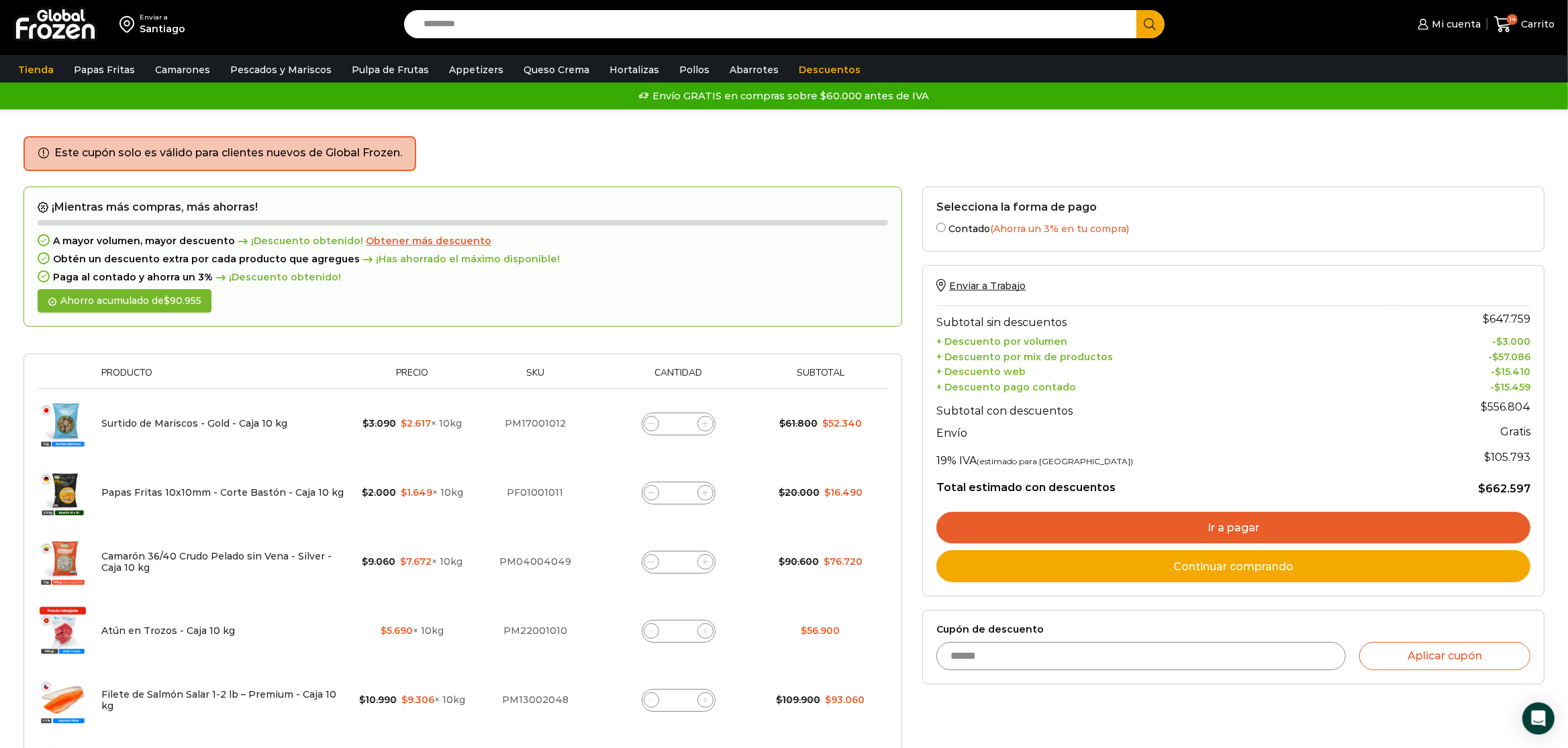
click at [1360, 642] on button "Aplicar cupón" at bounding box center [1445, 655] width 171 height 28
click at [1021, 661] on input "Cupón de descuento" at bounding box center [1141, 655] width 409 height 28
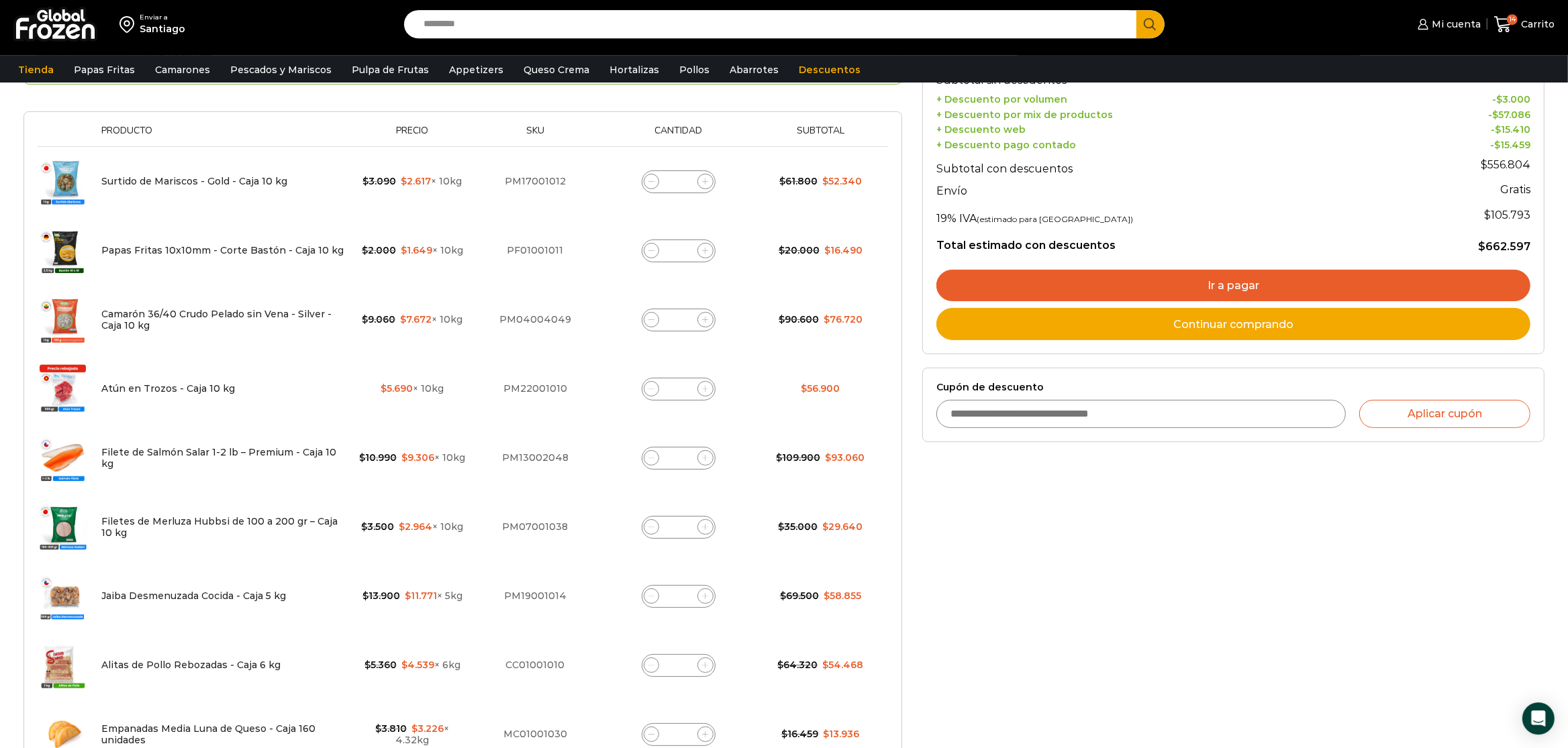
scroll to position [70, 0]
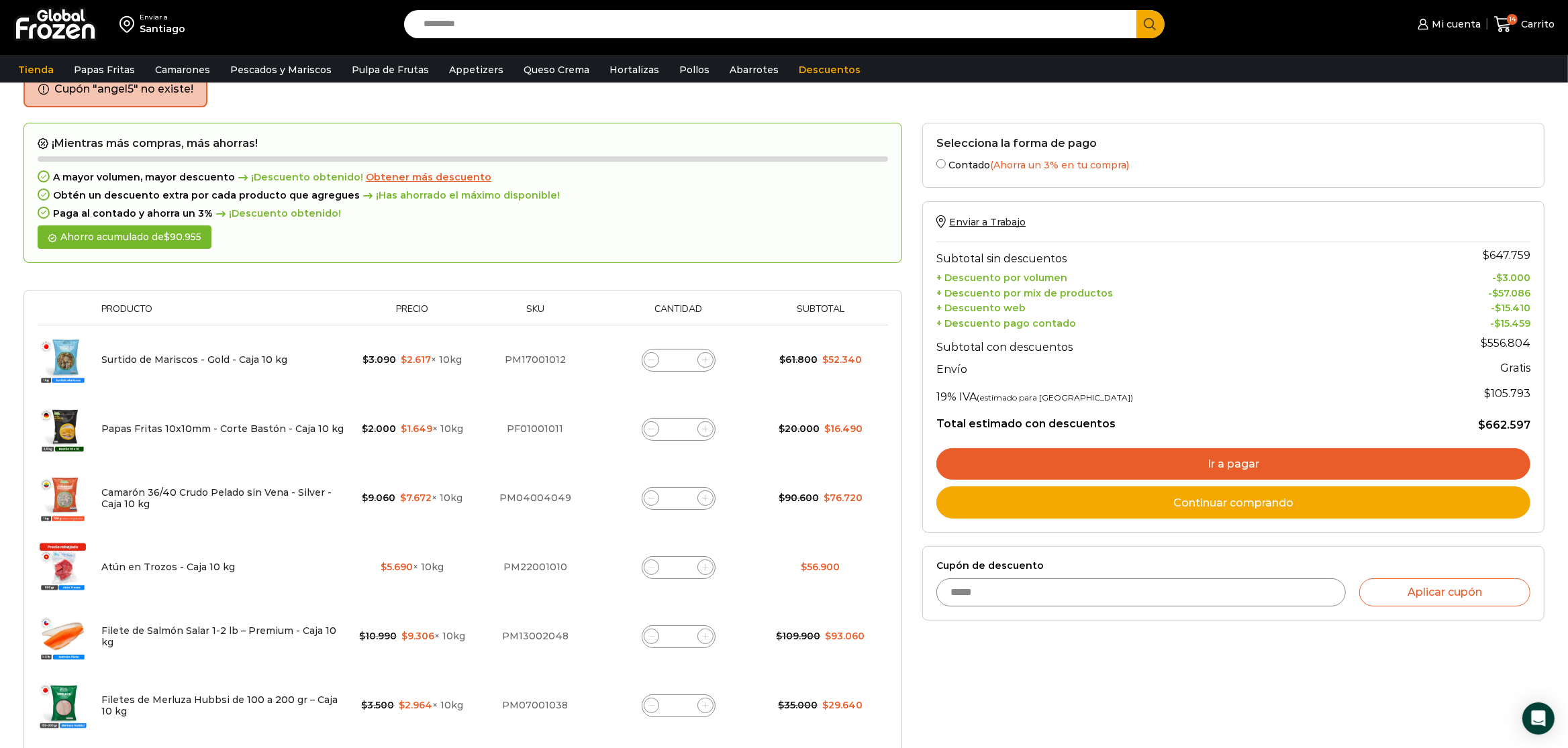
click at [1345, 601] on input "*****" at bounding box center [1141, 592] width 409 height 28
type input "*****"
click at [1477, 587] on button "Aplicar cupón" at bounding box center [1445, 592] width 171 height 28
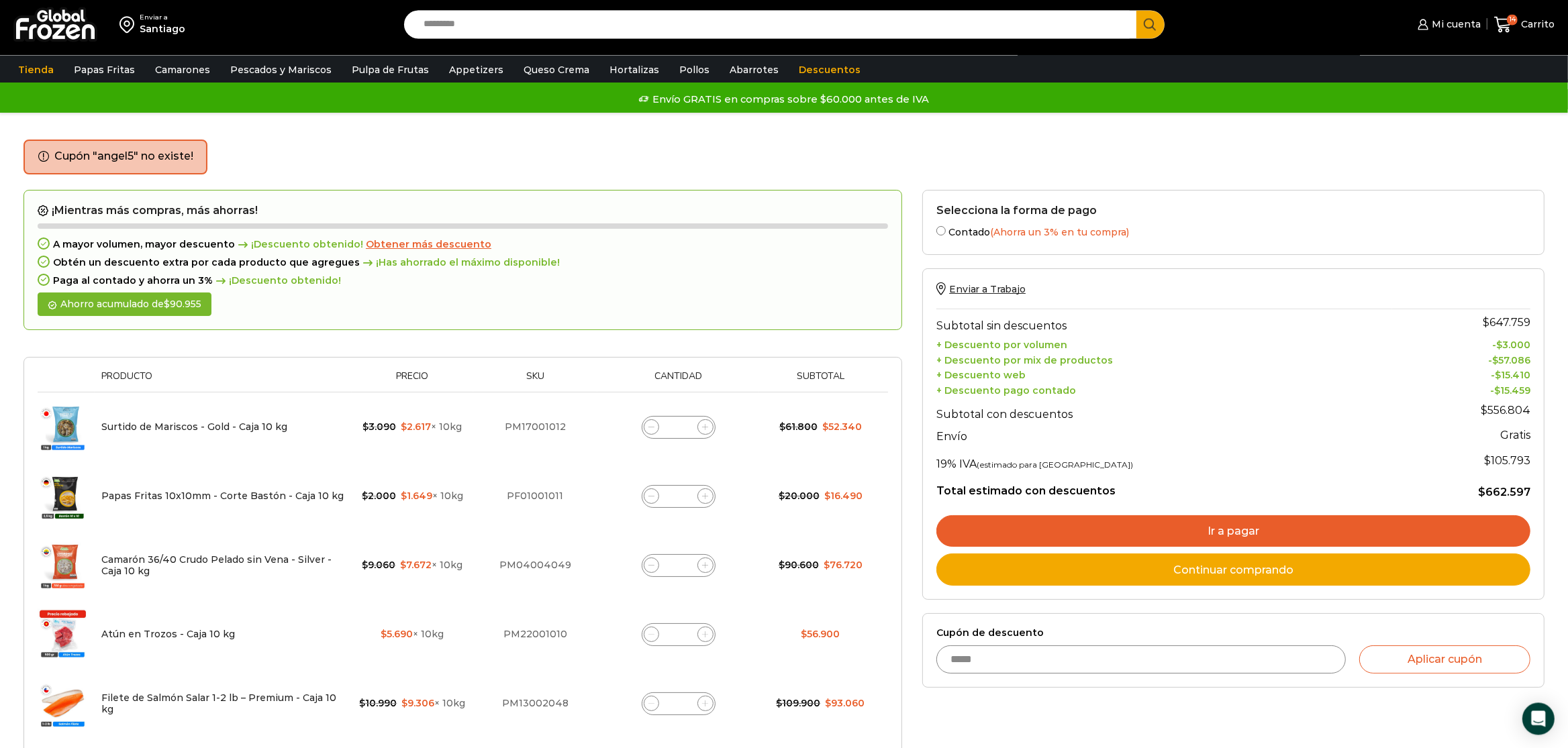
scroll to position [0, 0]
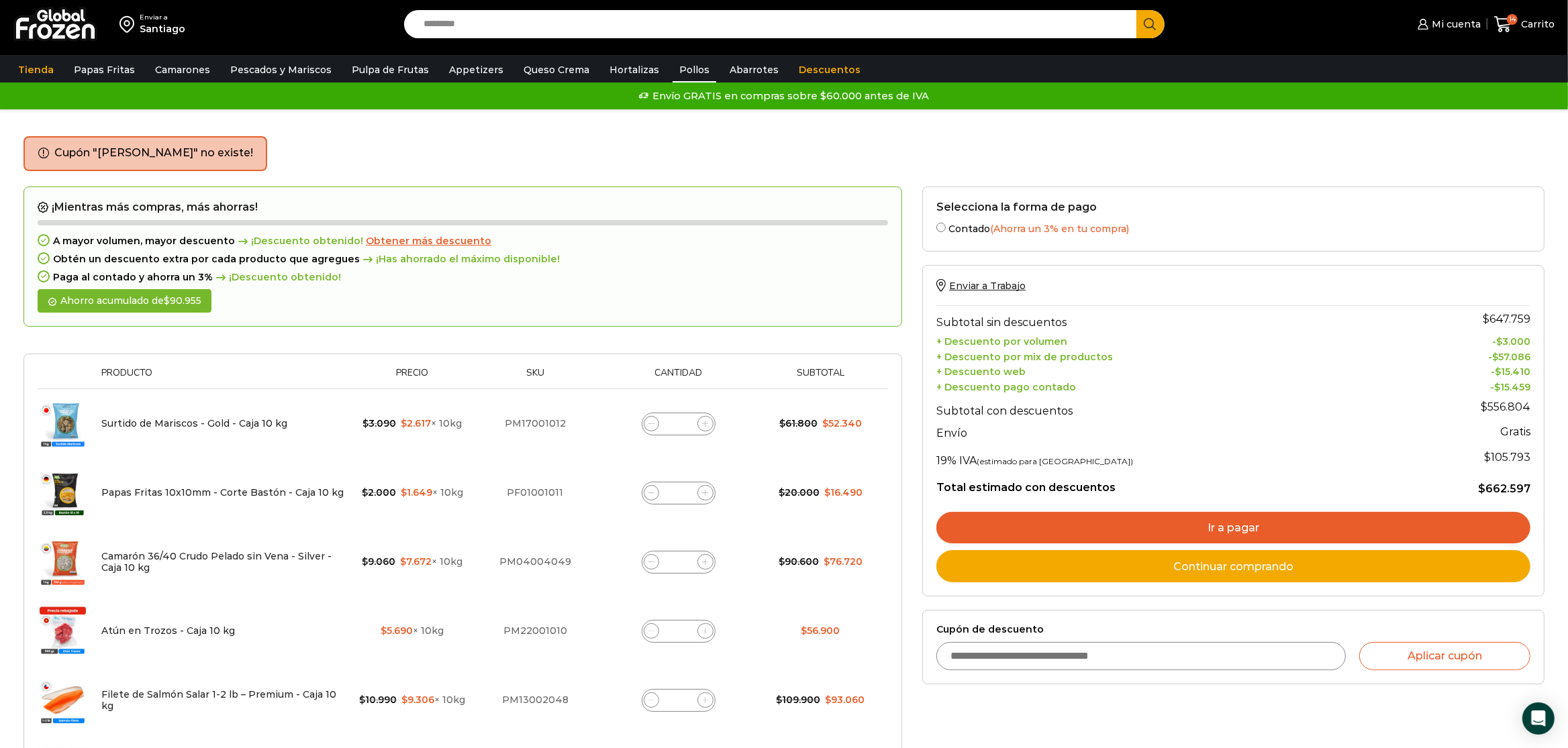
click at [673, 63] on link "Pollos" at bounding box center [694, 69] width 44 height 26
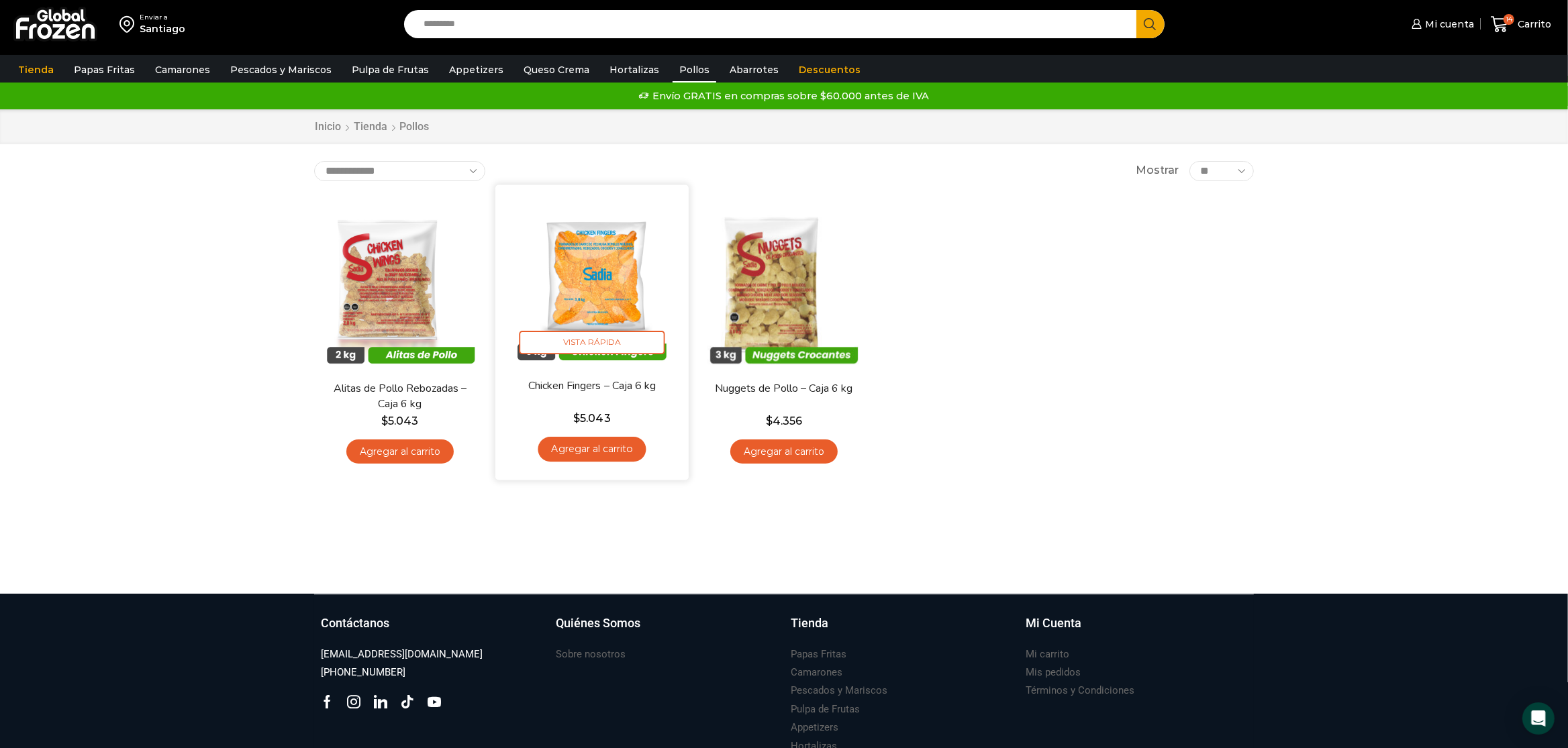
click at [633, 460] on link "Agregar al carrito" at bounding box center [591, 449] width 108 height 25
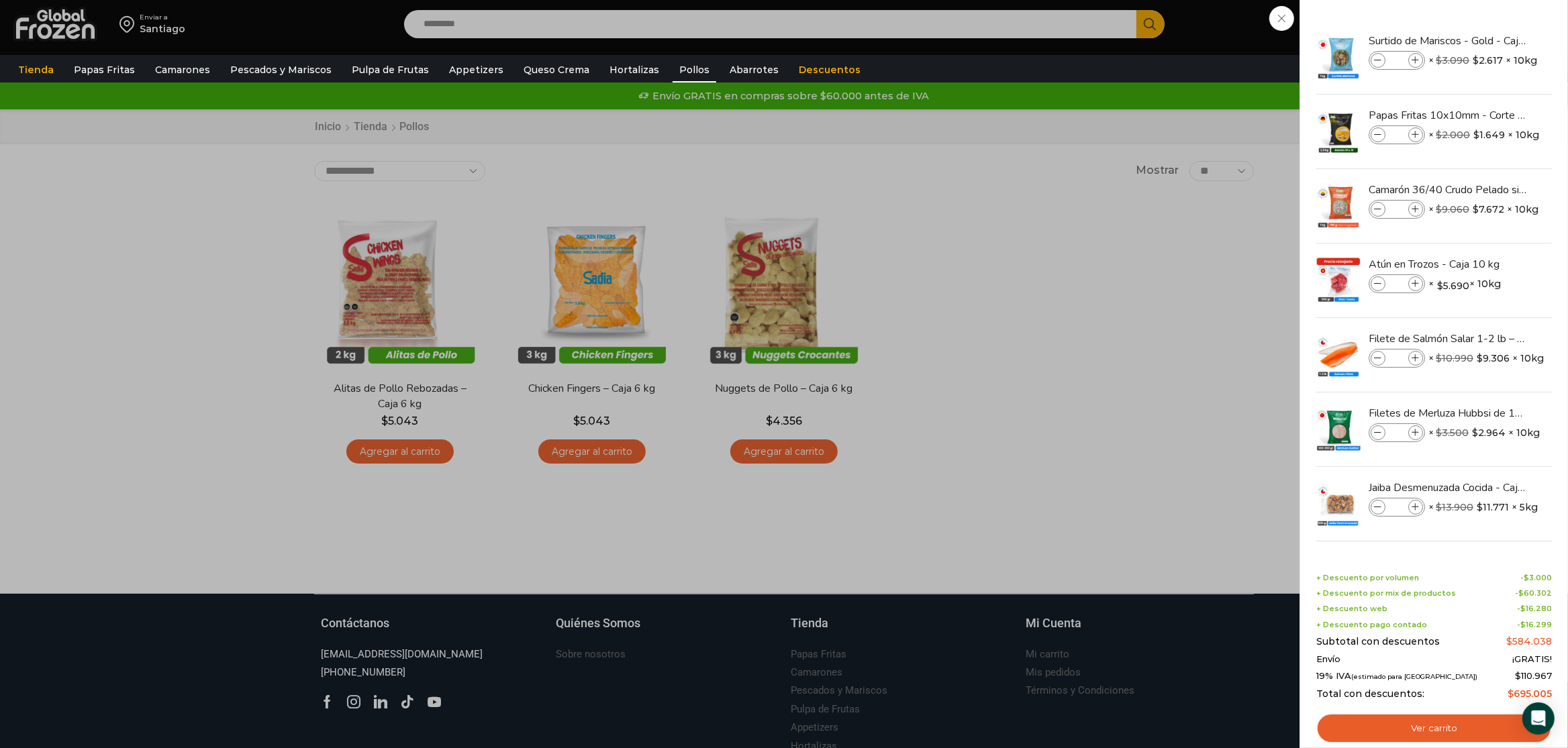
click at [1487, 40] on div "15 [GEOGRAPHIC_DATA] 15 15 Shopping Cart *" at bounding box center [1521, 24] width 67 height 31
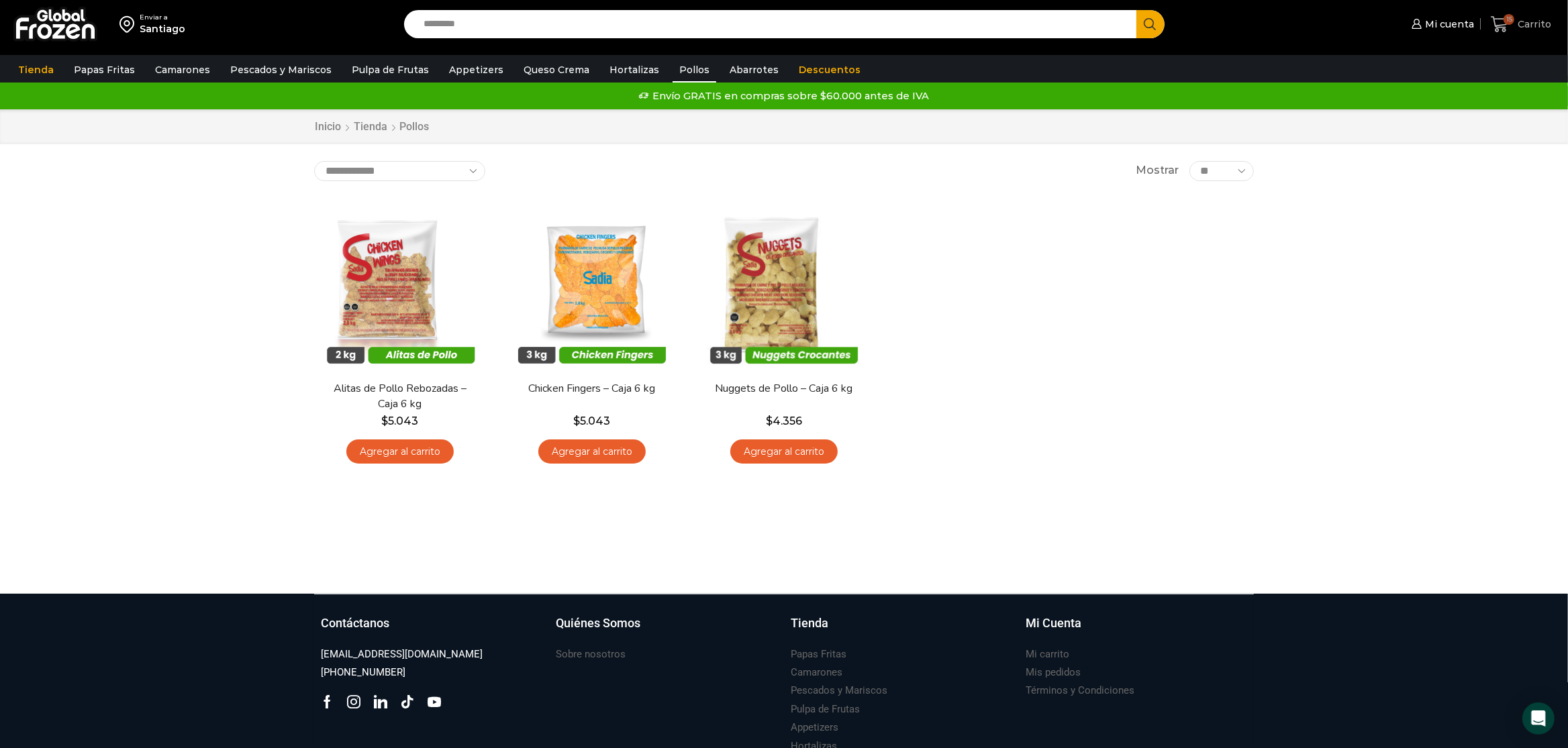
click at [1514, 18] on span "15" at bounding box center [1502, 24] width 23 height 18
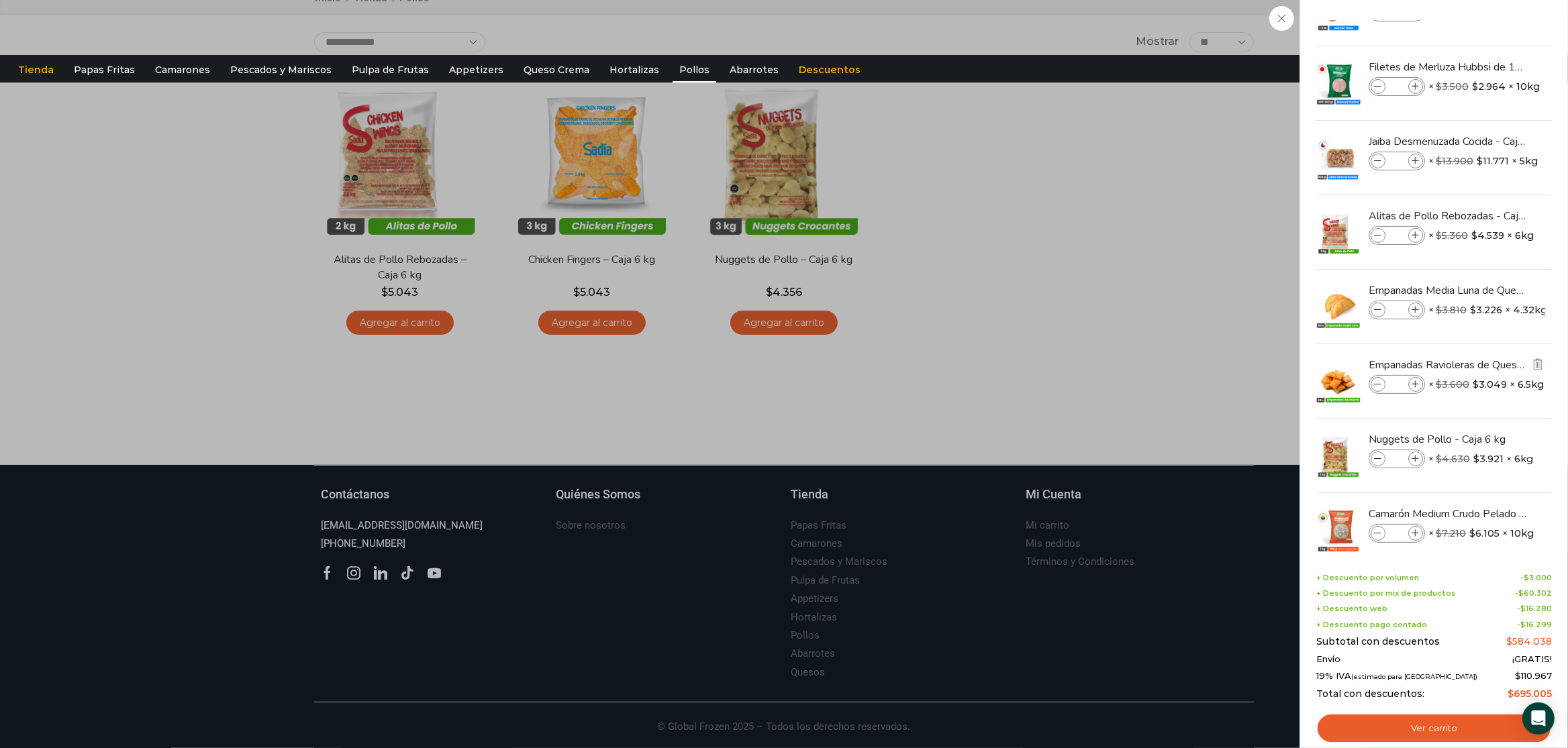
scroll to position [371, 0]
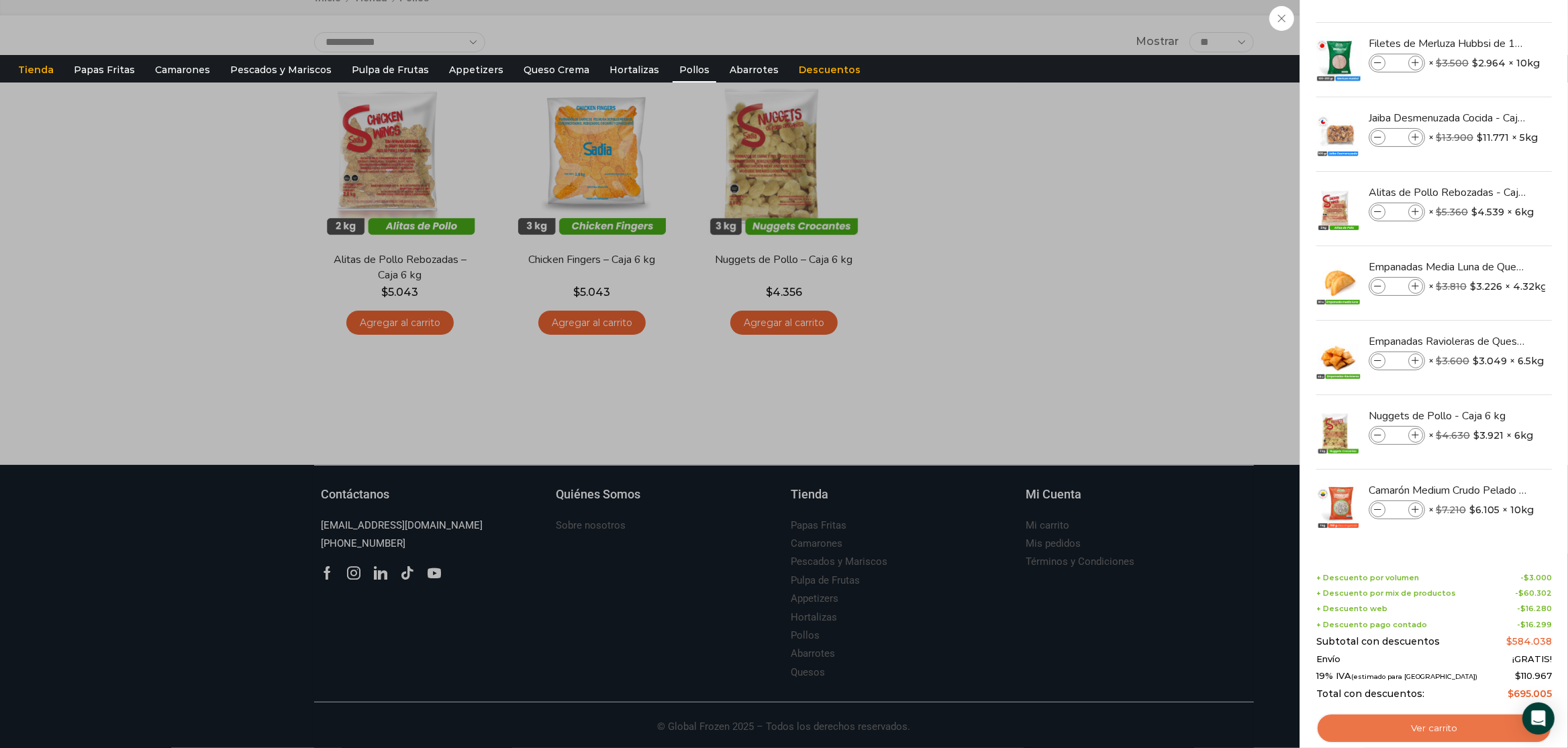
click at [1487, 733] on link "Ver carrito" at bounding box center [1434, 728] width 236 height 31
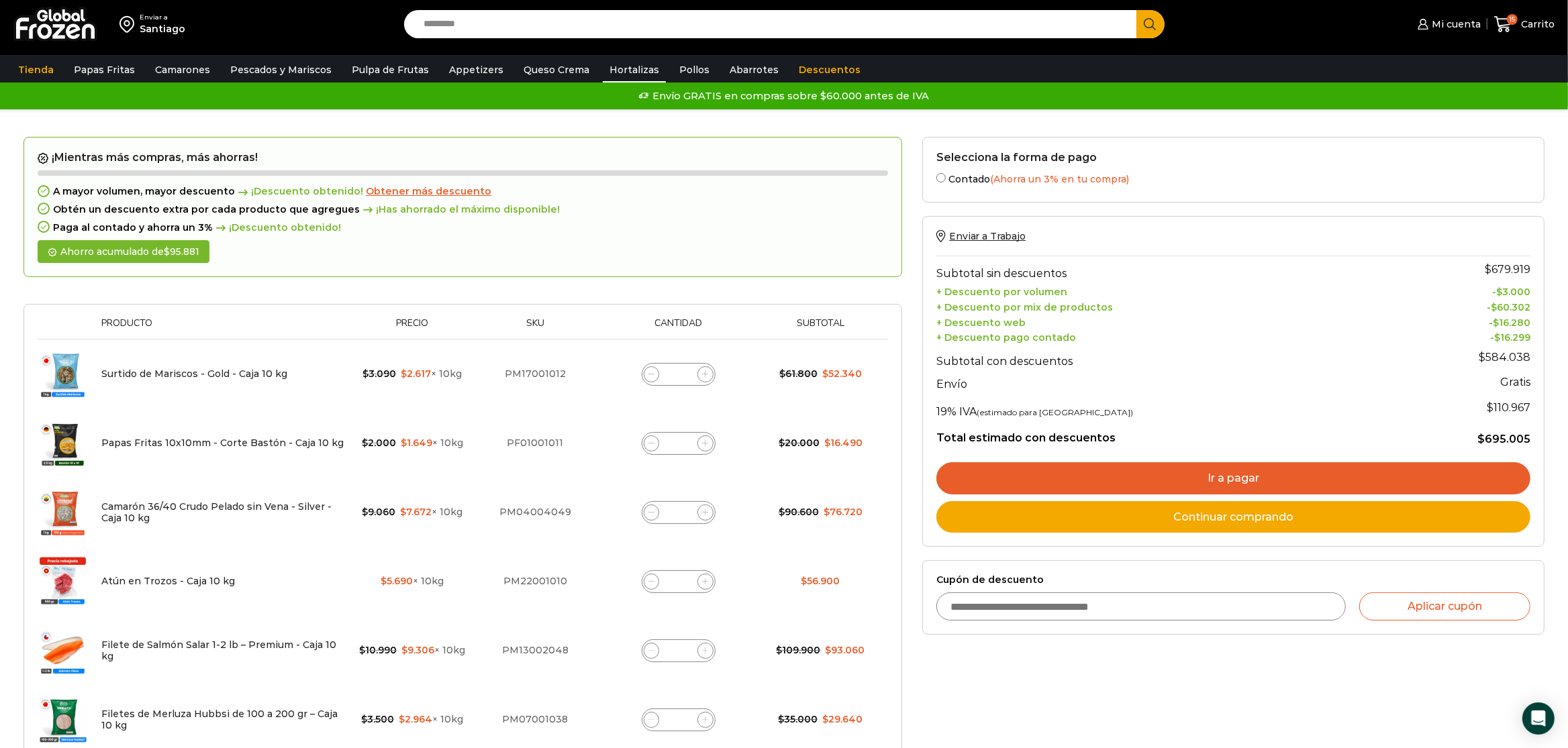
click at [606, 68] on link "Hortalizas" at bounding box center [634, 69] width 63 height 26
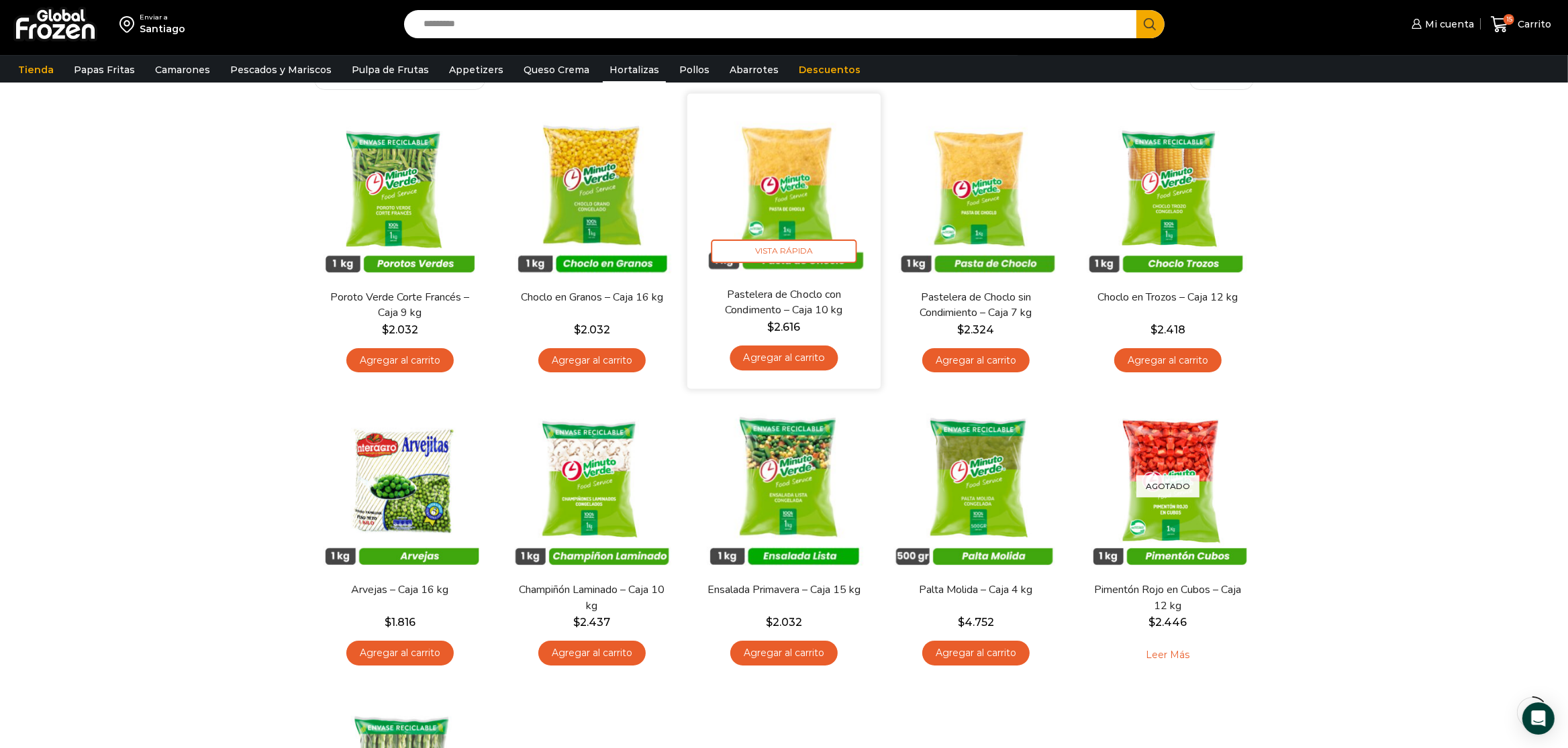
scroll to position [93, 0]
